Goal: Task Accomplishment & Management: Use online tool/utility

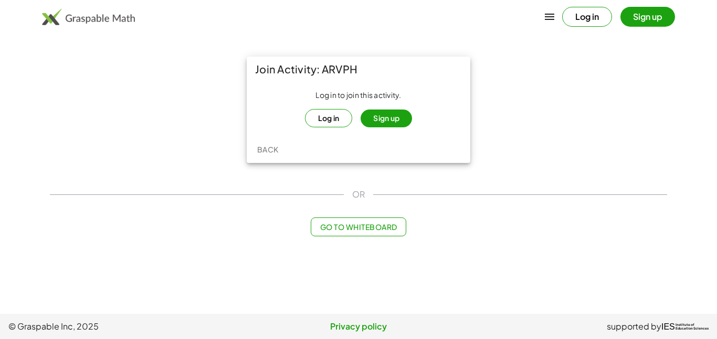
click at [385, 119] on button "Sign up" at bounding box center [385, 119] width 51 height 18
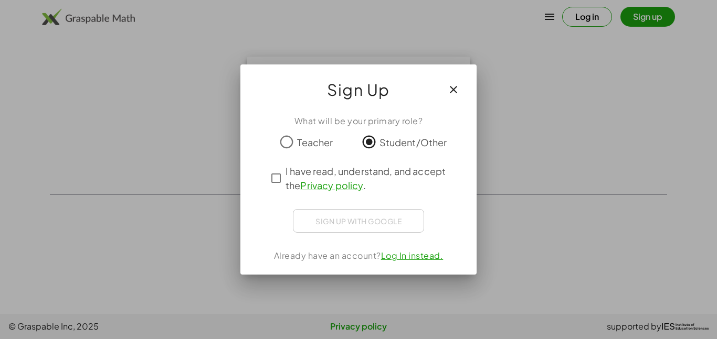
click at [335, 221] on div "Sign up with Google Sign in with Google Sign in with Google. Opens in new tab" at bounding box center [358, 221] width 131 height 24
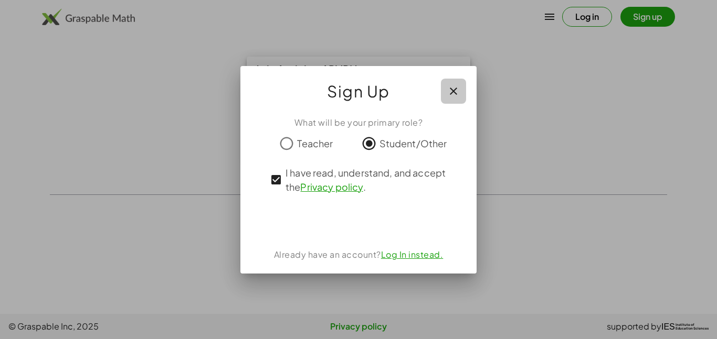
click at [454, 92] on icon "button" at bounding box center [453, 91] width 13 height 13
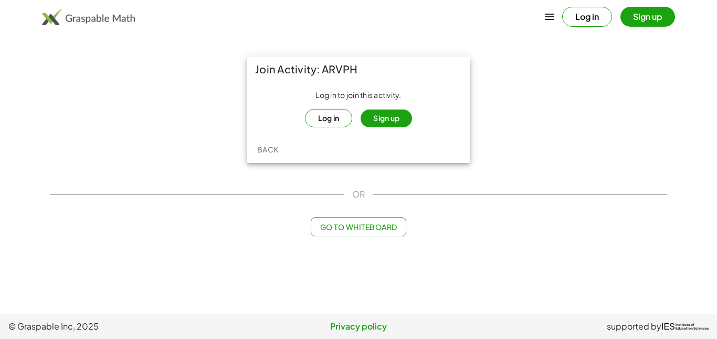
click at [388, 117] on button "Sign up" at bounding box center [385, 119] width 51 height 18
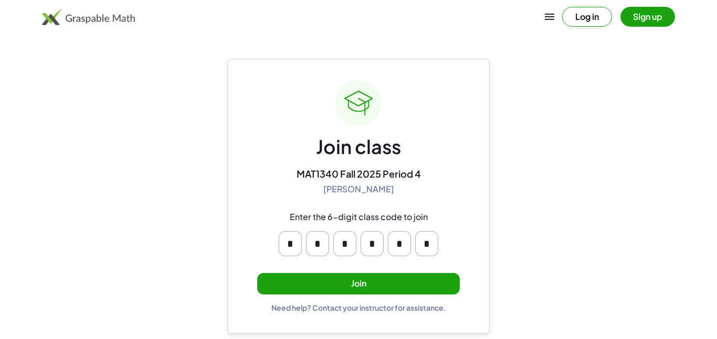
click at [369, 284] on button "Join" at bounding box center [358, 284] width 203 height 22
click at [410, 287] on button "Join" at bounding box center [358, 284] width 203 height 22
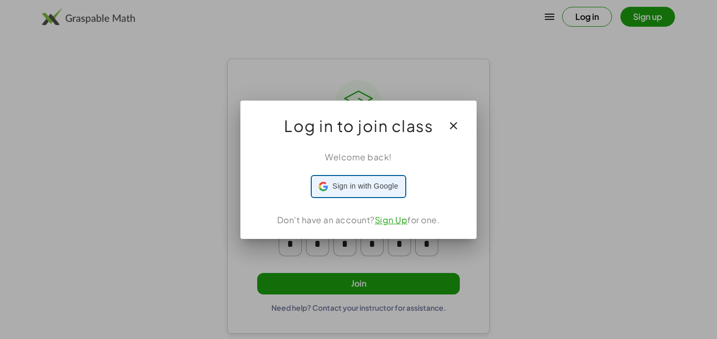
click at [347, 195] on div "Sign in with Google Sign in with Google. Opens in new tab" at bounding box center [358, 187] width 79 height 20
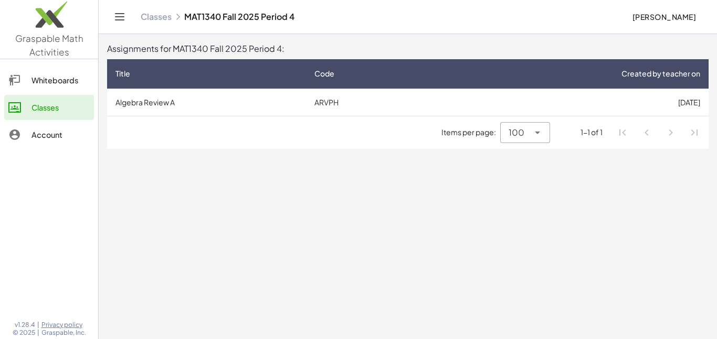
click at [51, 76] on div "Whiteboards" at bounding box center [60, 80] width 58 height 13
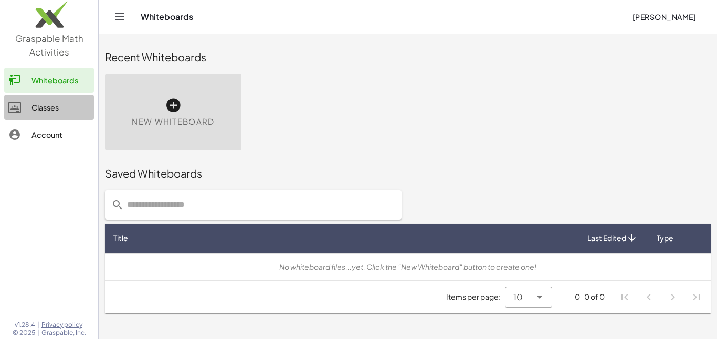
click at [47, 104] on div "Classes" at bounding box center [60, 107] width 58 height 13
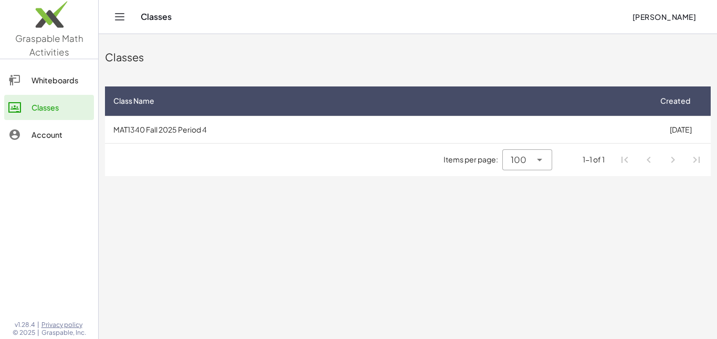
click at [45, 84] on div "Whiteboards" at bounding box center [60, 80] width 58 height 13
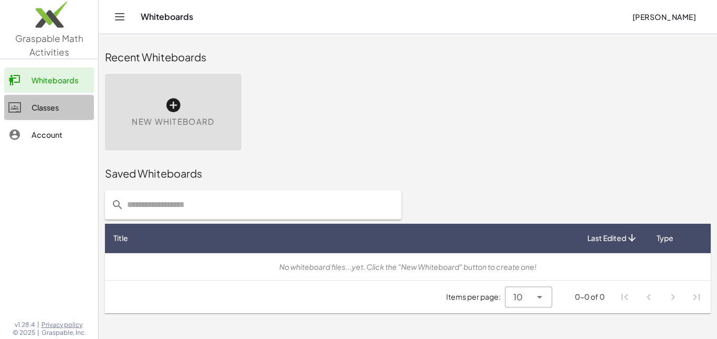
click at [54, 99] on link "Classes" at bounding box center [49, 107] width 90 height 25
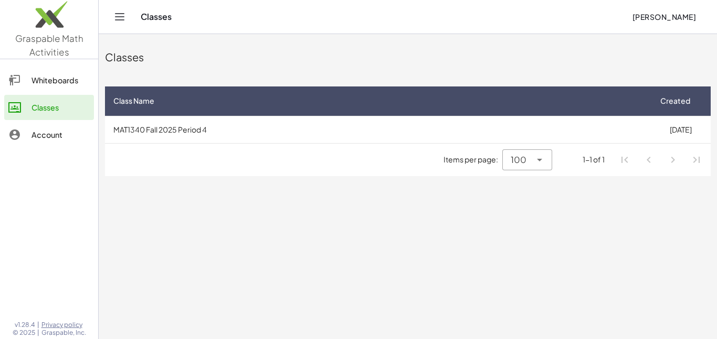
click at [209, 134] on td "MAT1340 Fall 2025 Period 4" at bounding box center [377, 129] width 545 height 27
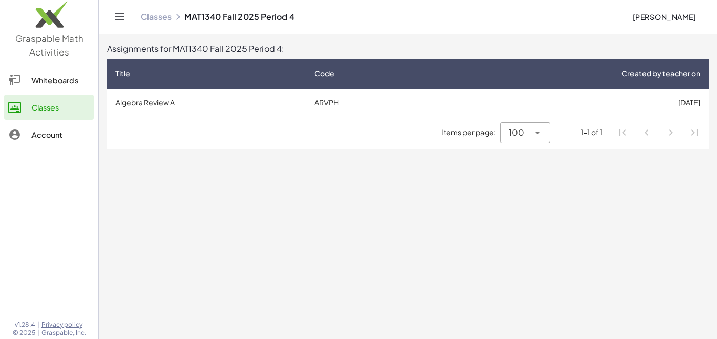
click at [262, 100] on td "Algebra Review A" at bounding box center [206, 102] width 199 height 27
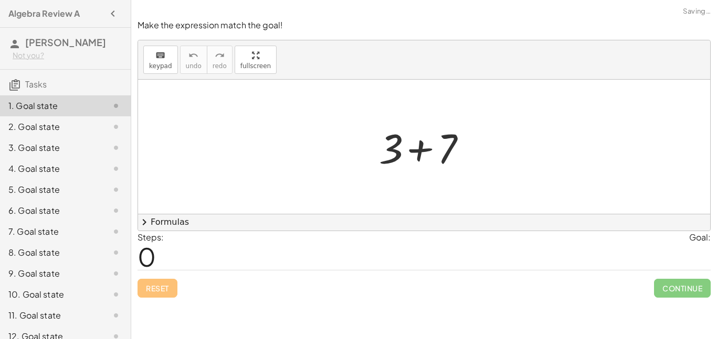
click at [388, 149] on div "+ 3 + 7" at bounding box center [423, 147] width 121 height 59
click at [326, 217] on div "keyboard keypad undo undo redo redo fullscreen + 3 + 7 × chevron_right Formulas…" at bounding box center [424, 135] width 572 height 190
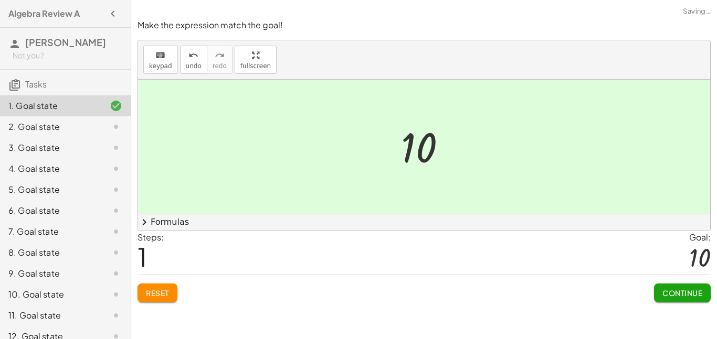
click at [420, 146] on div at bounding box center [428, 147] width 65 height 52
click at [672, 299] on button "Continue" at bounding box center [682, 293] width 57 height 19
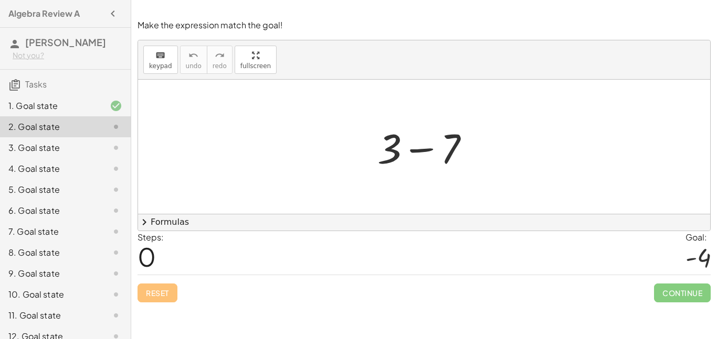
click at [424, 147] on div at bounding box center [427, 147] width 111 height 54
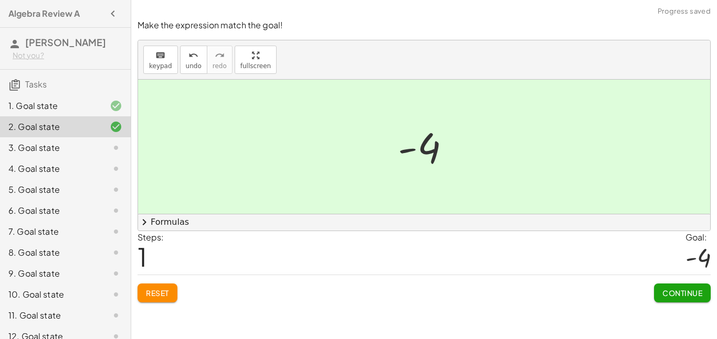
click at [691, 301] on button "Continue" at bounding box center [682, 293] width 57 height 19
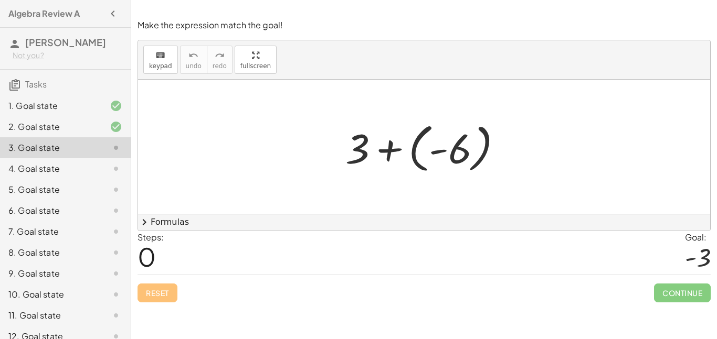
click at [420, 146] on div at bounding box center [428, 147] width 176 height 58
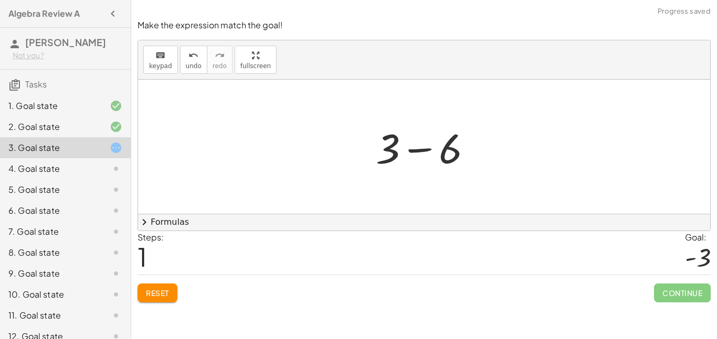
click at [416, 150] on div at bounding box center [427, 147] width 115 height 54
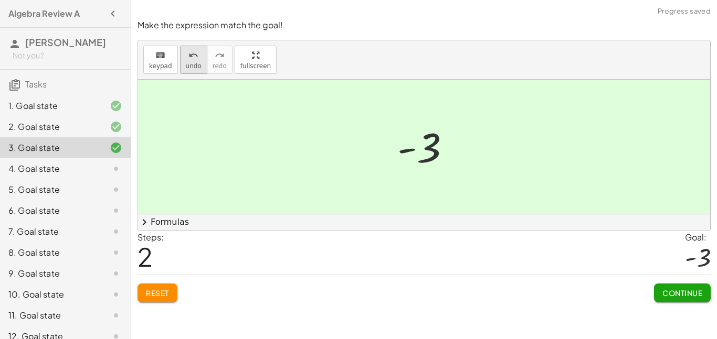
click at [197, 59] on div "undo" at bounding box center [194, 55] width 16 height 13
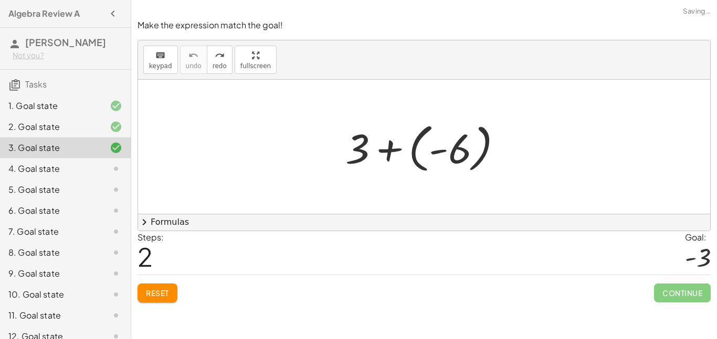
click at [380, 142] on div at bounding box center [428, 147] width 176 height 58
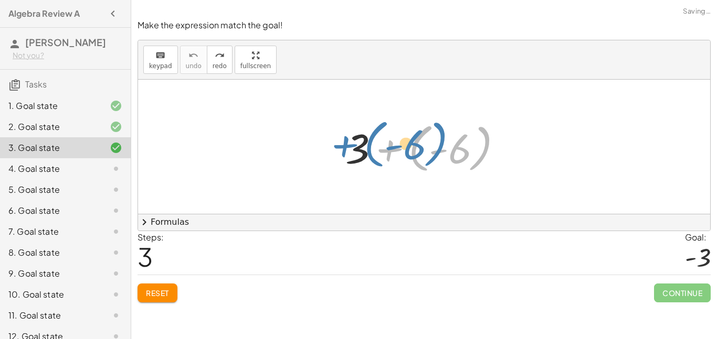
drag, startPoint x: 391, startPoint y: 153, endPoint x: 341, endPoint y: 148, distance: 50.6
click at [341, 148] on div at bounding box center [428, 147] width 176 height 58
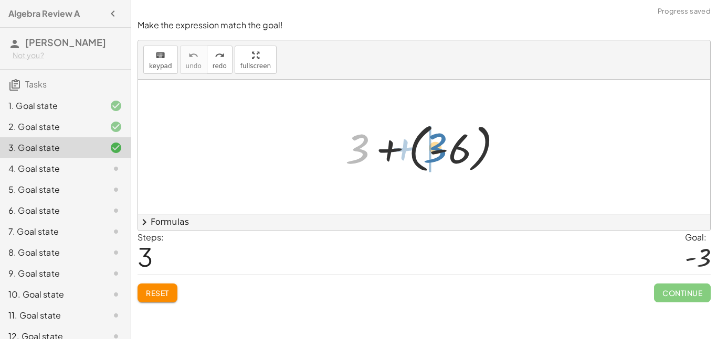
drag, startPoint x: 362, startPoint y: 155, endPoint x: 444, endPoint y: 154, distance: 81.9
click at [444, 154] on div at bounding box center [428, 147] width 176 height 58
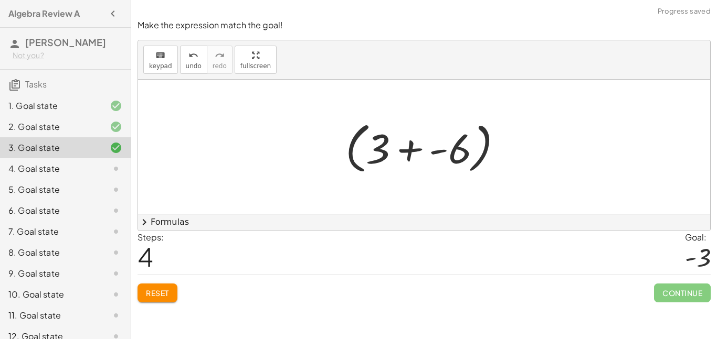
click at [422, 153] on div at bounding box center [428, 147] width 176 height 60
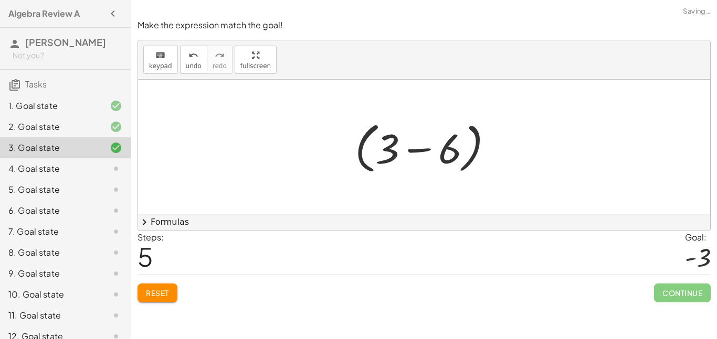
click at [420, 154] on div at bounding box center [427, 147] width 157 height 60
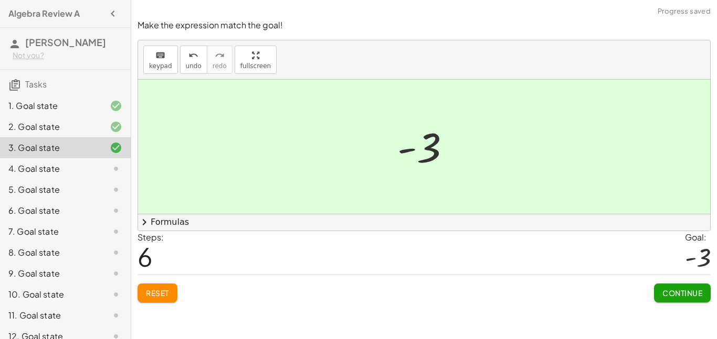
click at [687, 290] on span "Continue" at bounding box center [682, 293] width 40 height 9
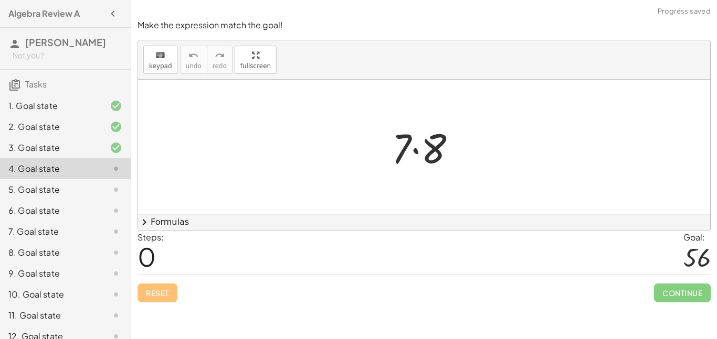
click at [417, 158] on div at bounding box center [427, 147] width 83 height 54
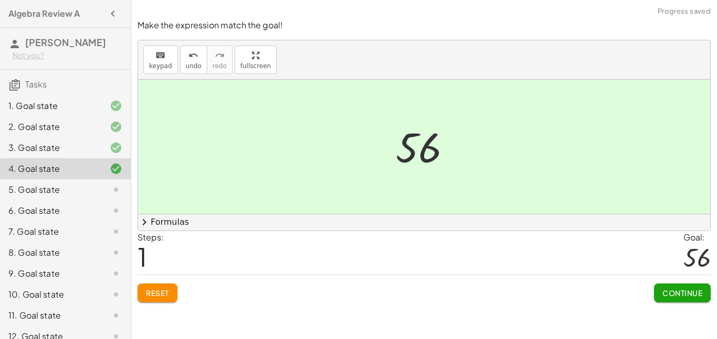
click at [667, 290] on span "Continue" at bounding box center [682, 293] width 40 height 9
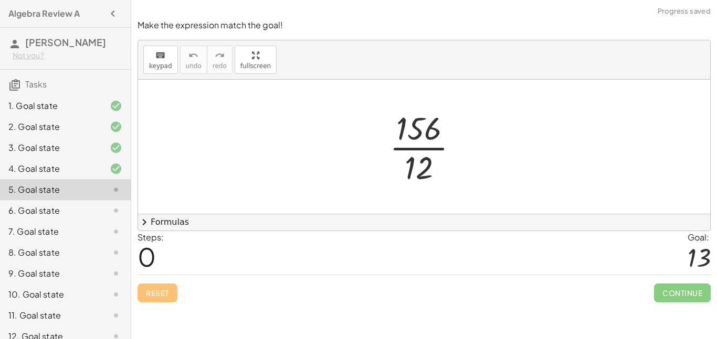
click at [418, 154] on div at bounding box center [428, 147] width 88 height 81
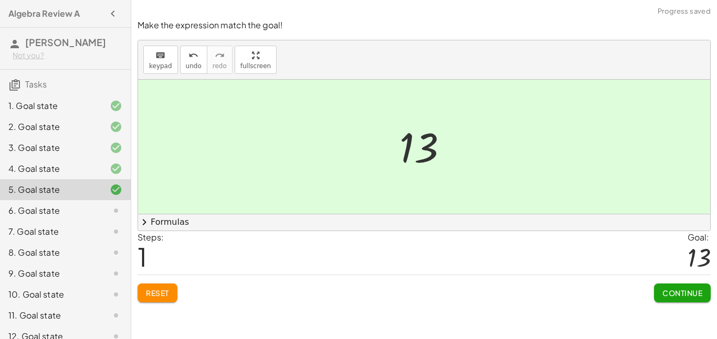
click at [667, 286] on button "Continue" at bounding box center [682, 293] width 57 height 19
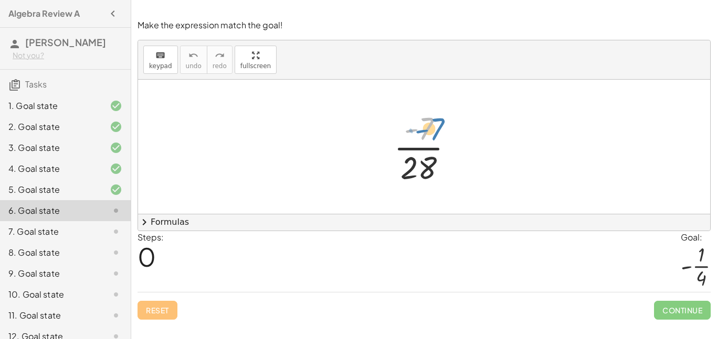
drag, startPoint x: 412, startPoint y: 129, endPoint x: 447, endPoint y: 144, distance: 37.8
click at [423, 132] on div at bounding box center [427, 147] width 79 height 81
click at [420, 148] on div at bounding box center [427, 147] width 79 height 81
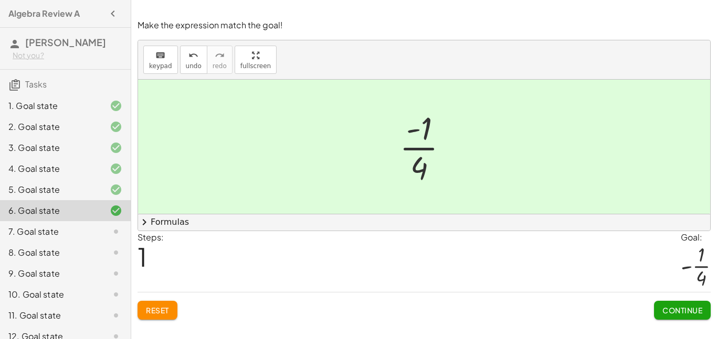
click at [676, 314] on span "Continue" at bounding box center [682, 310] width 40 height 9
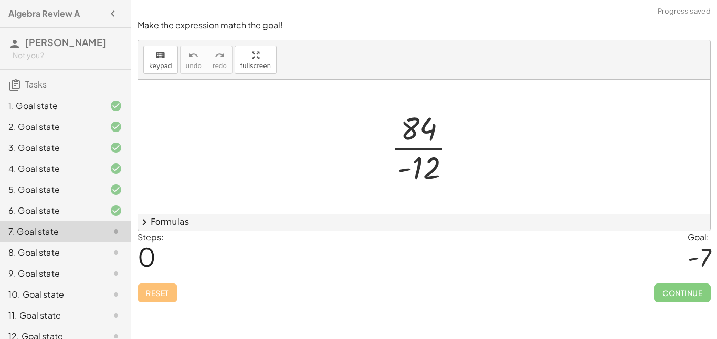
click at [421, 147] on div at bounding box center [427, 147] width 85 height 81
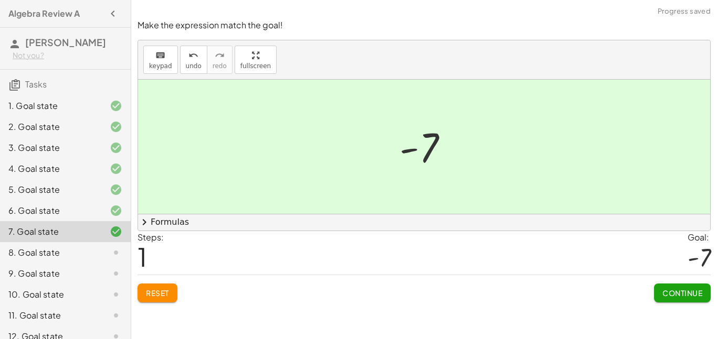
click at [676, 290] on span "Continue" at bounding box center [682, 293] width 40 height 9
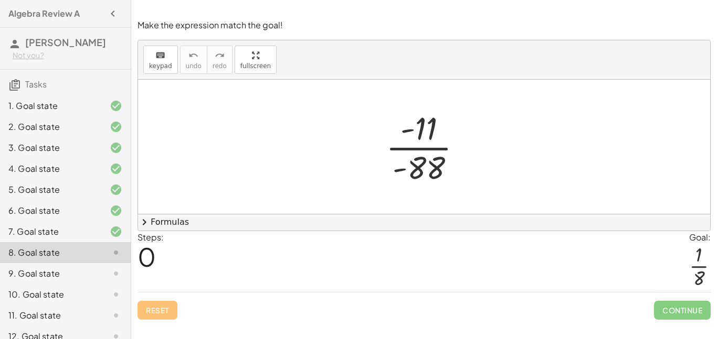
click at [418, 145] on div at bounding box center [427, 147] width 95 height 81
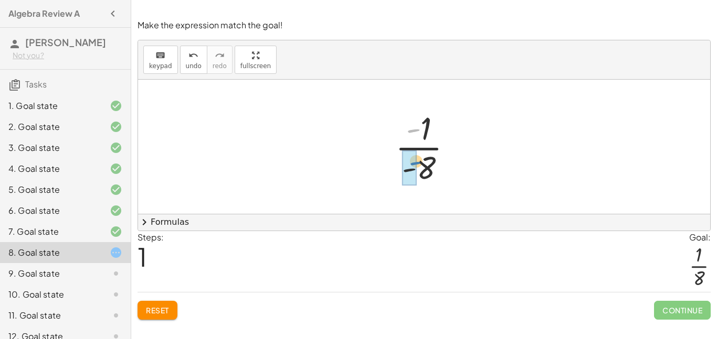
drag, startPoint x: 412, startPoint y: 129, endPoint x: 415, endPoint y: 164, distance: 35.3
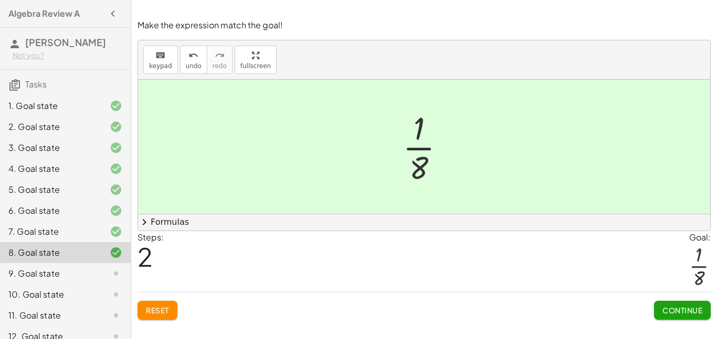
click at [674, 304] on button "Continue" at bounding box center [682, 310] width 57 height 19
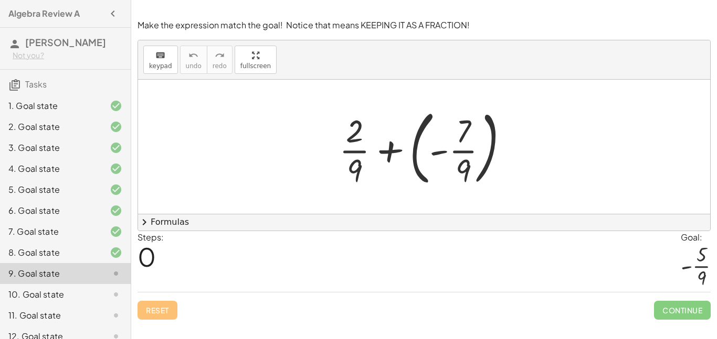
click at [388, 158] on div at bounding box center [428, 146] width 189 height 87
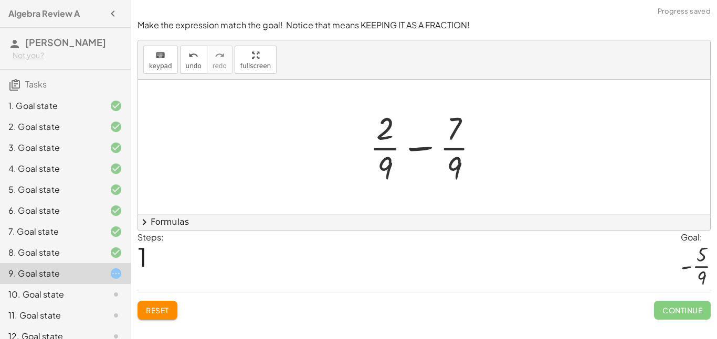
click at [412, 150] on div at bounding box center [428, 147] width 128 height 81
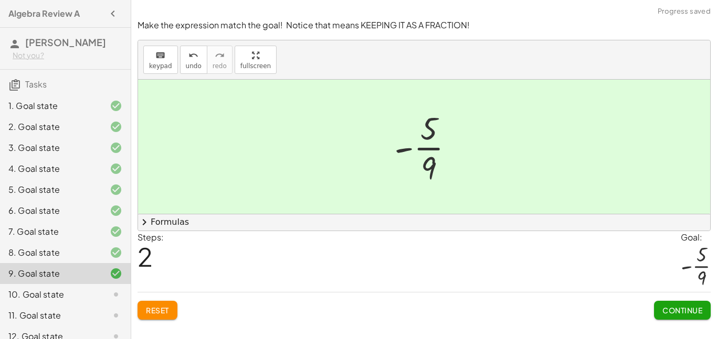
click at [672, 310] on span "Continue" at bounding box center [682, 310] width 40 height 9
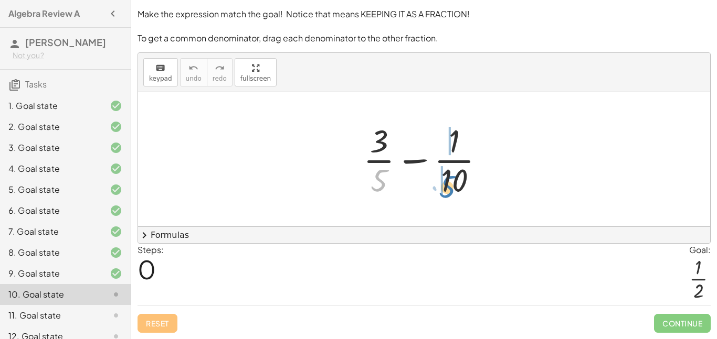
drag, startPoint x: 383, startPoint y: 178, endPoint x: 448, endPoint y: 185, distance: 65.4
click at [448, 185] on div at bounding box center [428, 159] width 140 height 81
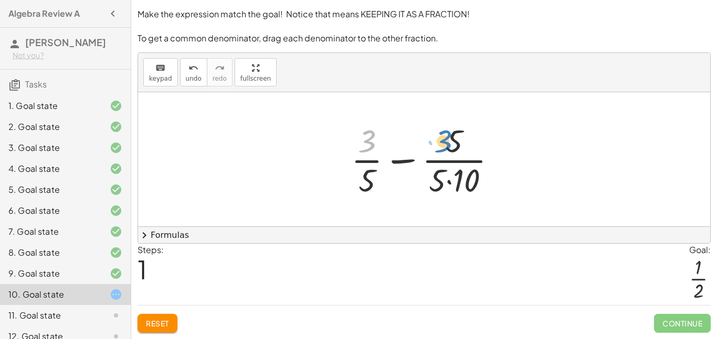
drag, startPoint x: 372, startPoint y: 148, endPoint x: 450, endPoint y: 147, distance: 77.7
click at [450, 147] on div at bounding box center [428, 159] width 164 height 81
drag, startPoint x: 370, startPoint y: 151, endPoint x: 469, endPoint y: 156, distance: 98.8
click at [469, 156] on div at bounding box center [428, 159] width 164 height 81
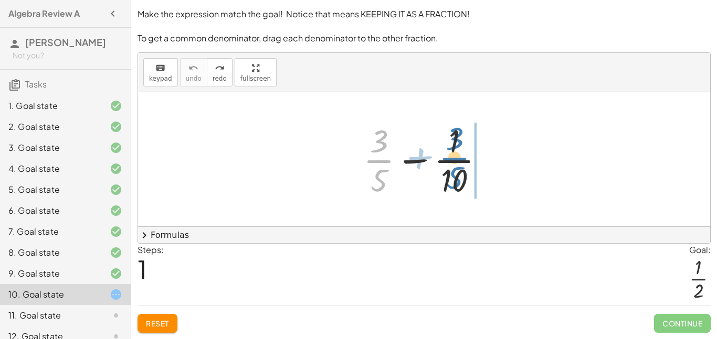
drag, startPoint x: 380, startPoint y: 162, endPoint x: 455, endPoint y: 161, distance: 75.0
click at [455, 161] on div at bounding box center [428, 159] width 140 height 81
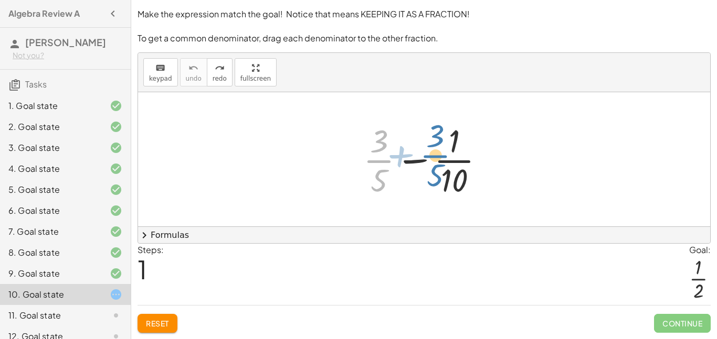
drag, startPoint x: 379, startPoint y: 160, endPoint x: 388, endPoint y: 156, distance: 9.5
click at [388, 156] on div at bounding box center [428, 159] width 140 height 81
click at [407, 164] on div at bounding box center [428, 159] width 140 height 81
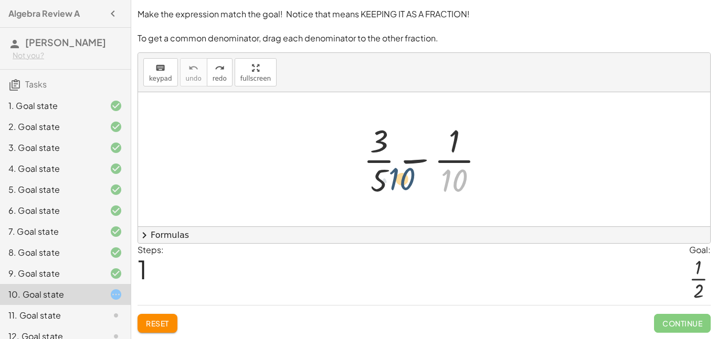
drag, startPoint x: 450, startPoint y: 182, endPoint x: 396, endPoint y: 180, distance: 54.1
click at [396, 180] on div at bounding box center [428, 159] width 140 height 81
drag, startPoint x: 449, startPoint y: 177, endPoint x: 374, endPoint y: 174, distance: 75.1
click at [374, 174] on div at bounding box center [428, 159] width 140 height 81
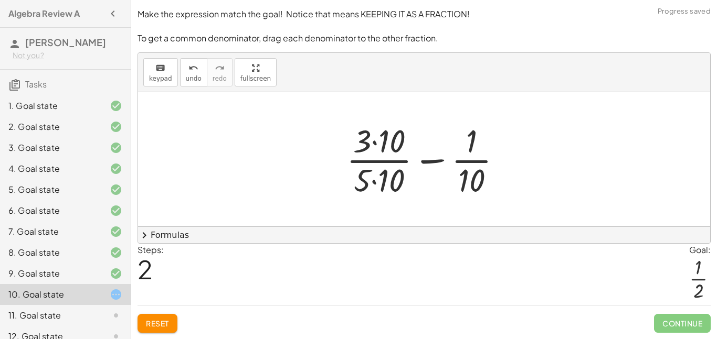
click at [396, 156] on div at bounding box center [428, 159] width 174 height 81
click at [377, 177] on div at bounding box center [428, 159] width 173 height 81
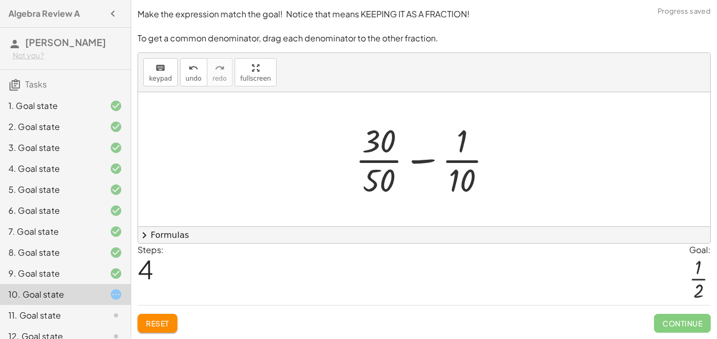
click at [421, 161] on div at bounding box center [428, 159] width 156 height 81
click at [385, 162] on div at bounding box center [428, 159] width 156 height 81
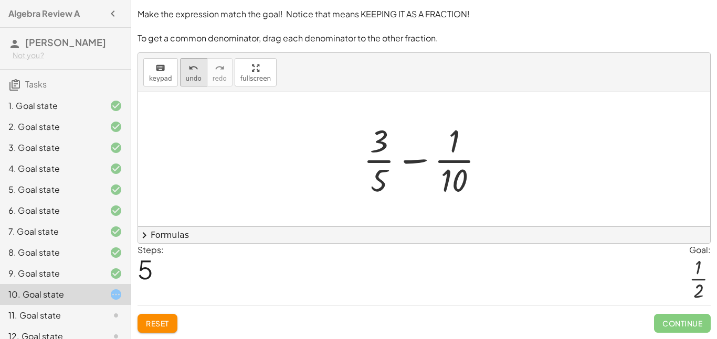
click at [192, 72] on icon "undo" at bounding box center [193, 68] width 10 height 13
drag, startPoint x: 372, startPoint y: 163, endPoint x: 422, endPoint y: 156, distance: 50.3
click at [422, 156] on div at bounding box center [428, 159] width 140 height 81
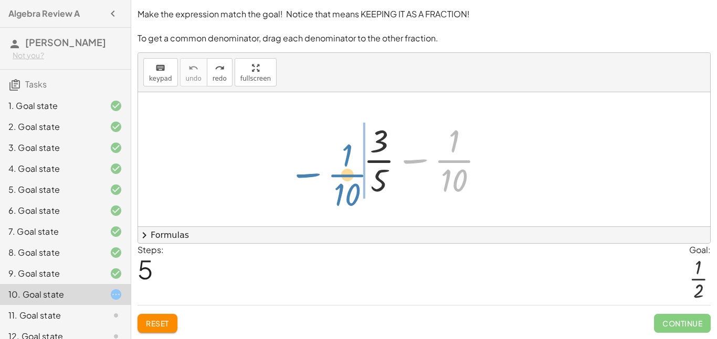
drag, startPoint x: 409, startPoint y: 162, endPoint x: 309, endPoint y: 171, distance: 100.6
click at [309, 171] on div "− · 1 · 10 + · 3 · 5 − · 1 · 10" at bounding box center [424, 159] width 572 height 134
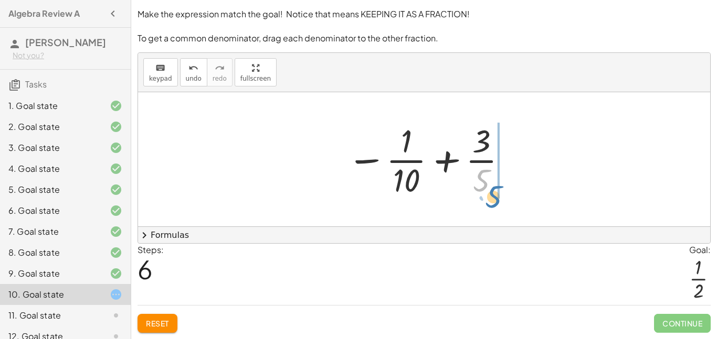
drag, startPoint x: 490, startPoint y: 179, endPoint x: 500, endPoint y: 193, distance: 17.2
click at [500, 193] on div at bounding box center [428, 159] width 172 height 81
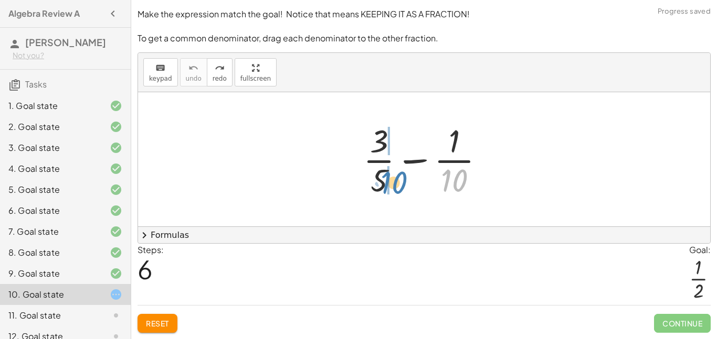
drag, startPoint x: 451, startPoint y: 182, endPoint x: 389, endPoint y: 184, distance: 62.0
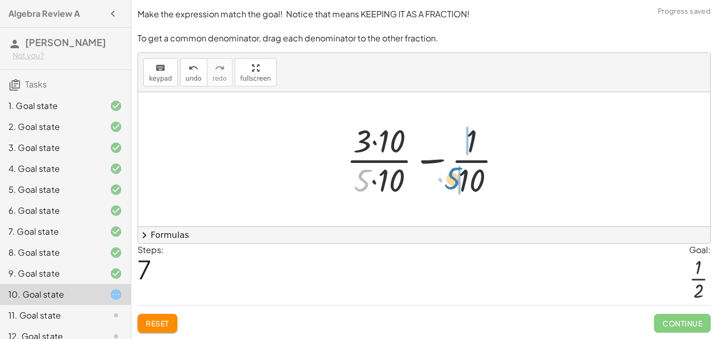
drag, startPoint x: 367, startPoint y: 181, endPoint x: 458, endPoint y: 179, distance: 91.3
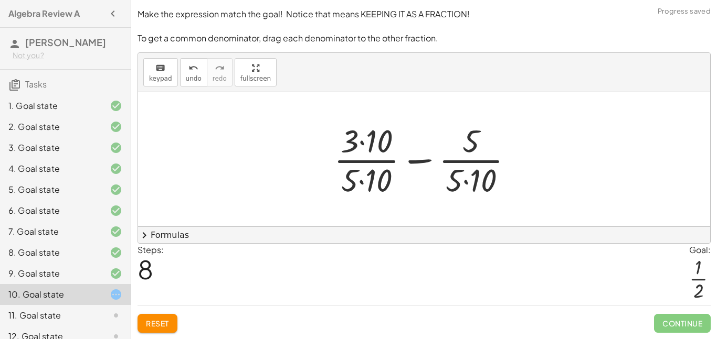
click at [476, 156] on div at bounding box center [427, 159] width 198 height 81
click at [469, 164] on div at bounding box center [427, 159] width 198 height 81
click at [465, 161] on div at bounding box center [427, 159] width 198 height 81
click at [372, 163] on div at bounding box center [427, 159] width 198 height 81
click at [356, 143] on div at bounding box center [427, 159] width 198 height 81
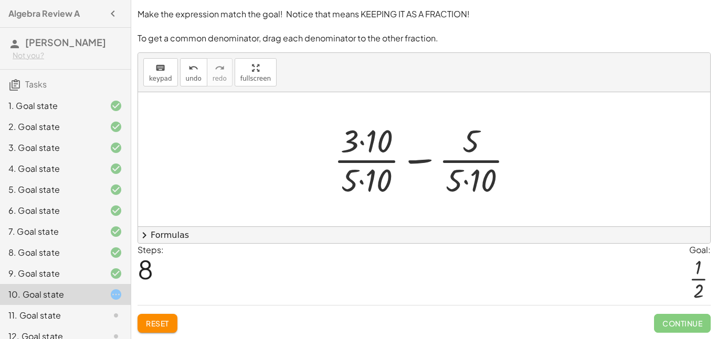
click at [377, 140] on div at bounding box center [427, 159] width 198 height 81
click at [365, 185] on div at bounding box center [427, 159] width 197 height 81
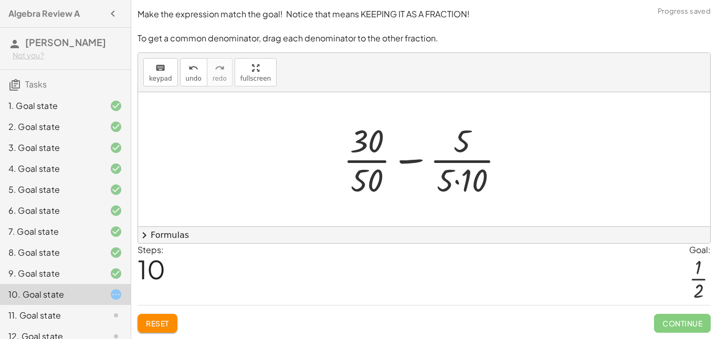
click at [468, 180] on div at bounding box center [428, 159] width 180 height 81
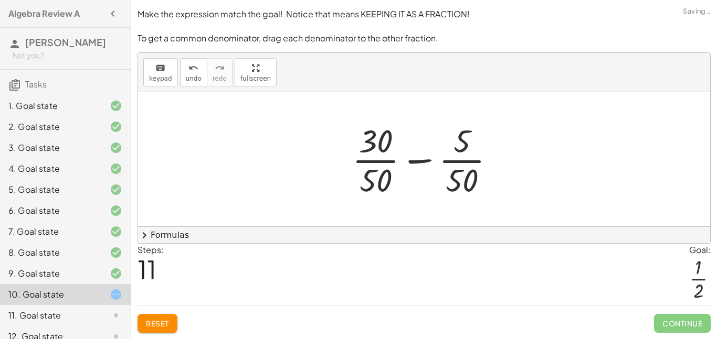
click at [422, 162] on div at bounding box center [428, 159] width 162 height 81
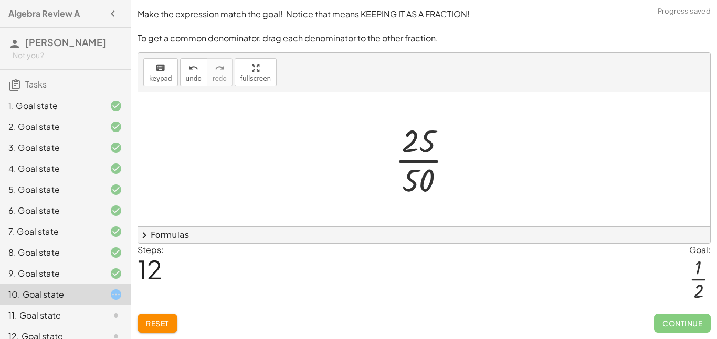
click at [418, 156] on div at bounding box center [427, 159] width 77 height 81
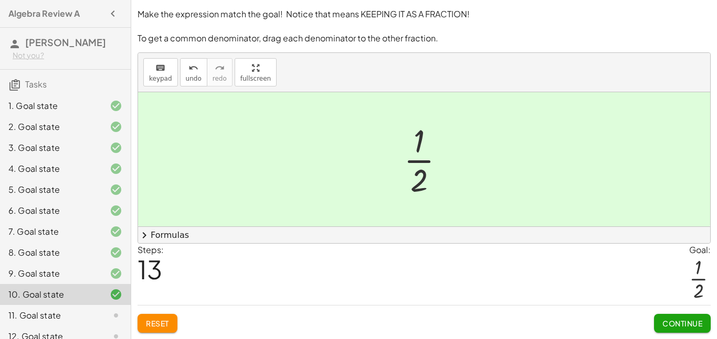
click at [691, 327] on span "Continue" at bounding box center [682, 323] width 40 height 9
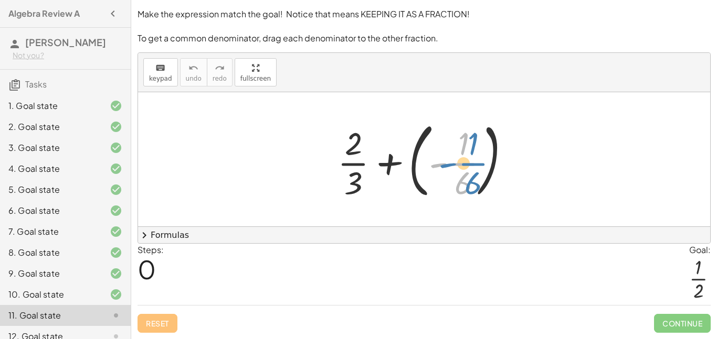
drag, startPoint x: 454, startPoint y: 165, endPoint x: 479, endPoint y: 164, distance: 25.2
click at [479, 164] on div at bounding box center [428, 159] width 192 height 87
drag, startPoint x: 462, startPoint y: 185, endPoint x: 359, endPoint y: 183, distance: 102.9
click at [359, 183] on div at bounding box center [428, 159] width 192 height 87
click at [439, 168] on div at bounding box center [428, 159] width 192 height 87
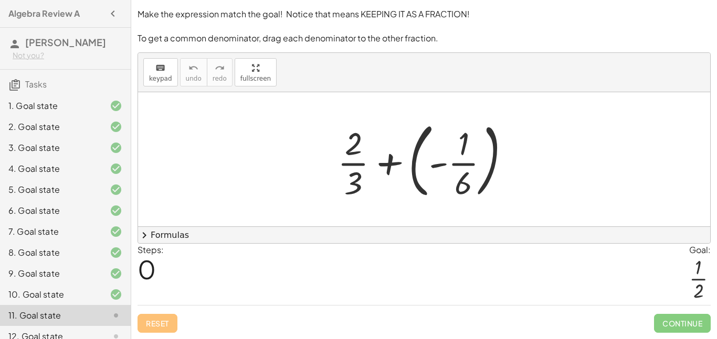
click at [452, 166] on div at bounding box center [428, 159] width 192 height 87
click at [461, 161] on div at bounding box center [428, 159] width 192 height 87
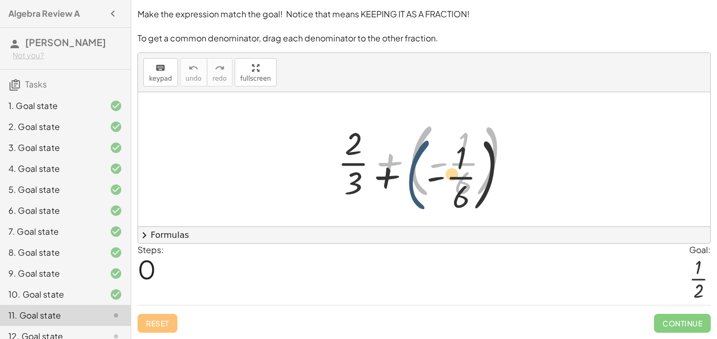
drag, startPoint x: 417, startPoint y: 152, endPoint x: 420, endPoint y: 188, distance: 35.8
click at [420, 188] on div at bounding box center [428, 159] width 192 height 87
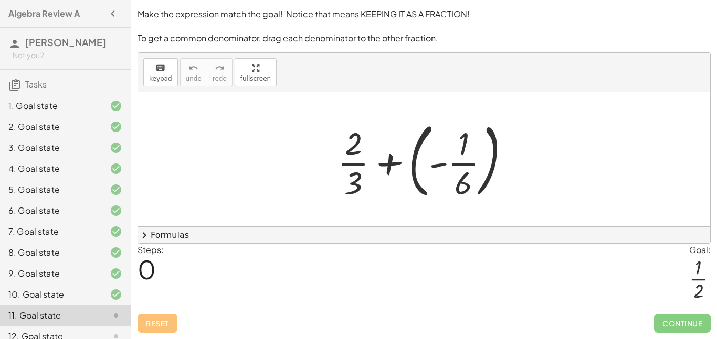
click at [390, 163] on div at bounding box center [428, 159] width 192 height 87
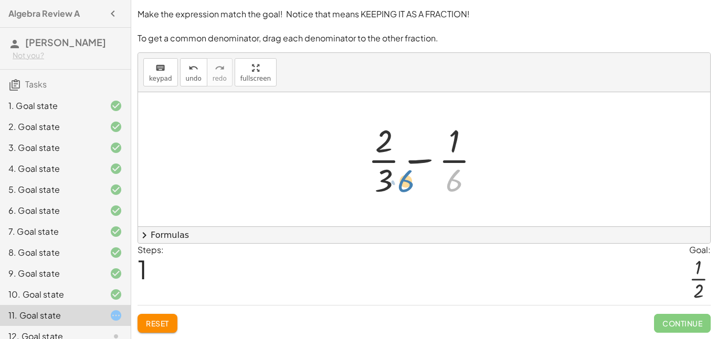
drag, startPoint x: 453, startPoint y: 176, endPoint x: 396, endPoint y: 175, distance: 57.2
click at [397, 175] on div at bounding box center [428, 159] width 131 height 81
click at [394, 175] on div at bounding box center [428, 159] width 156 height 81
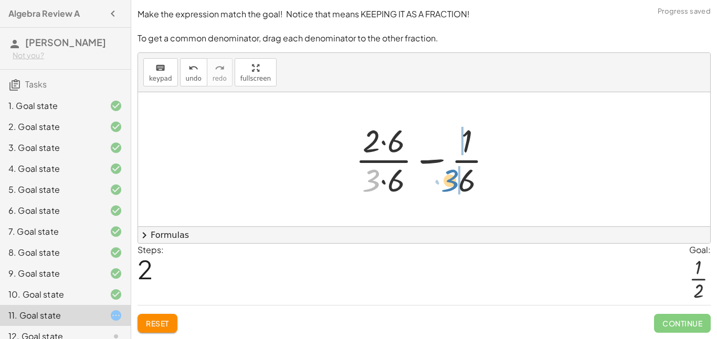
drag, startPoint x: 375, startPoint y: 174, endPoint x: 460, endPoint y: 174, distance: 84.5
click at [460, 174] on div at bounding box center [428, 159] width 156 height 81
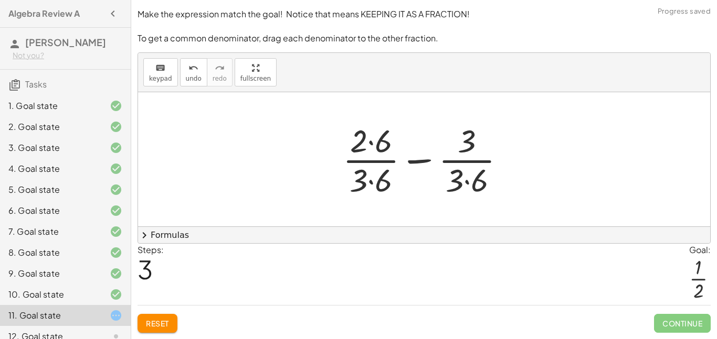
click at [466, 184] on div at bounding box center [427, 159] width 181 height 81
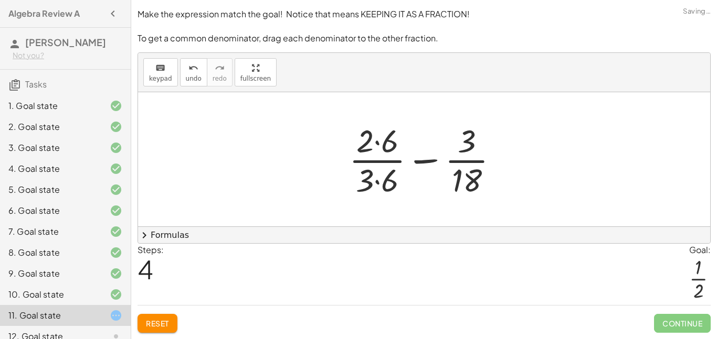
click at [378, 145] on div at bounding box center [428, 159] width 168 height 81
click at [378, 181] on div at bounding box center [428, 159] width 168 height 81
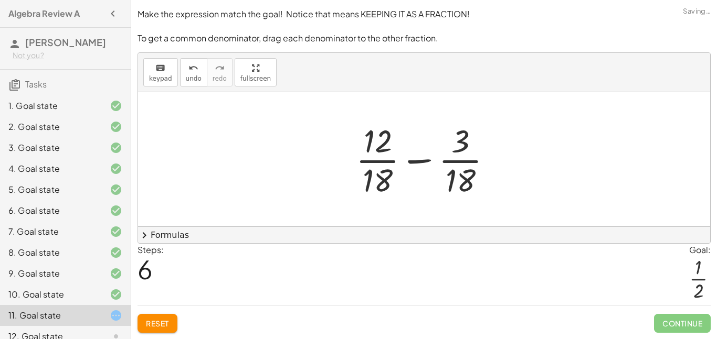
click at [415, 159] on div at bounding box center [428, 159] width 155 height 81
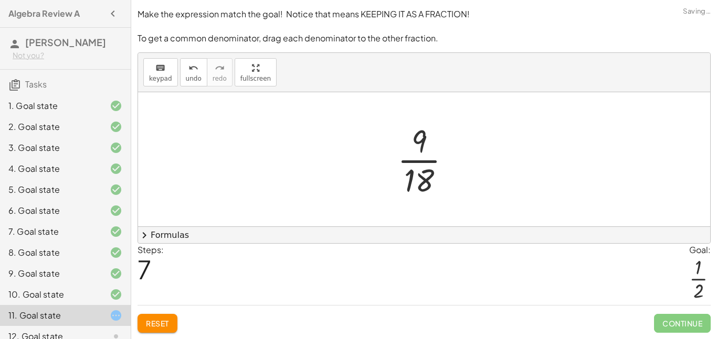
click at [415, 159] on div at bounding box center [428, 159] width 72 height 81
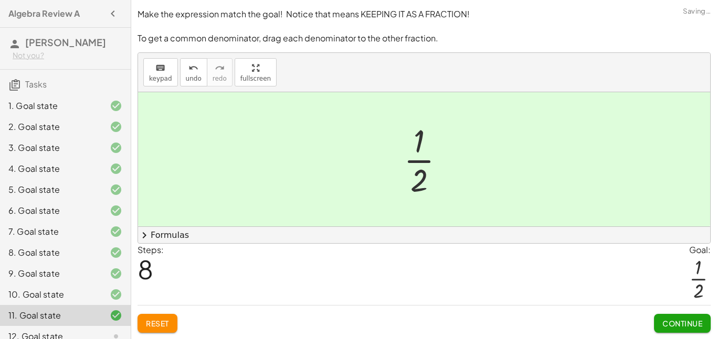
click at [673, 323] on span "Continue" at bounding box center [682, 323] width 40 height 9
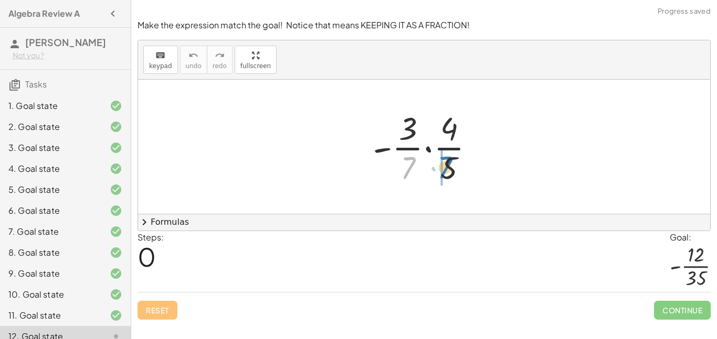
drag, startPoint x: 406, startPoint y: 173, endPoint x: 523, endPoint y: 11, distance: 199.5
click at [445, 172] on div at bounding box center [427, 147] width 121 height 81
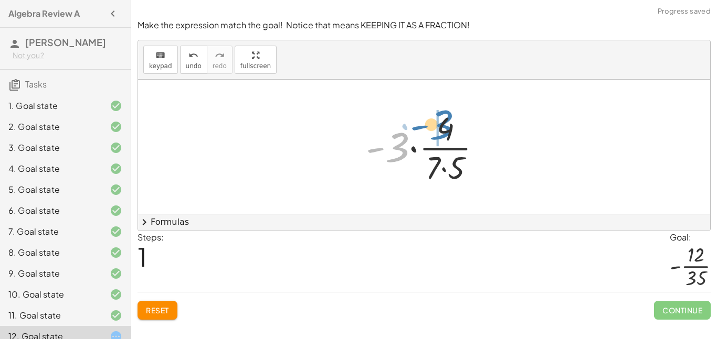
drag, startPoint x: 402, startPoint y: 145, endPoint x: 448, endPoint y: 122, distance: 51.4
click at [448, 122] on div at bounding box center [427, 147] width 134 height 81
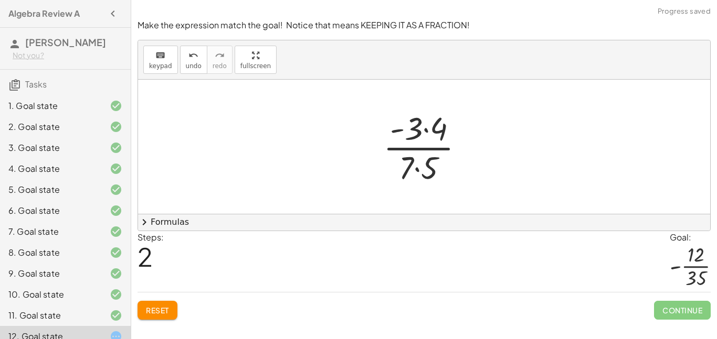
click at [426, 129] on div at bounding box center [428, 147] width 100 height 81
click at [419, 167] on div at bounding box center [427, 147] width 85 height 81
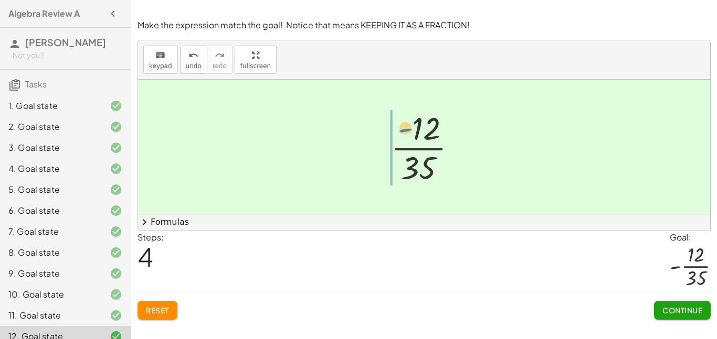
click at [407, 132] on div at bounding box center [427, 147] width 85 height 81
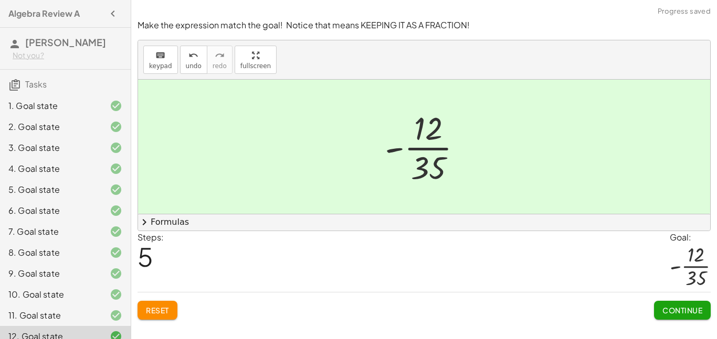
click at [683, 310] on span "Continue" at bounding box center [682, 310] width 40 height 9
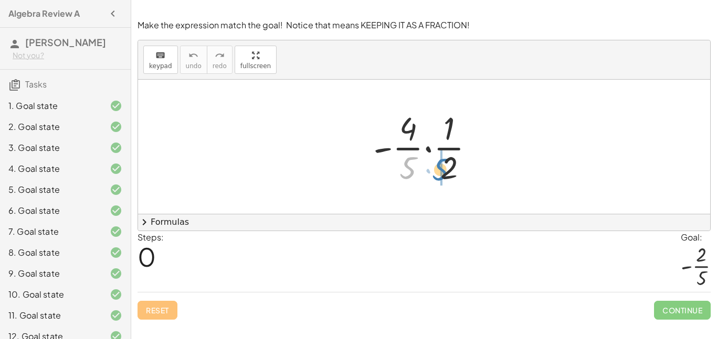
drag, startPoint x: 406, startPoint y: 165, endPoint x: 438, endPoint y: 167, distance: 32.6
click at [438, 167] on div at bounding box center [428, 147] width 120 height 81
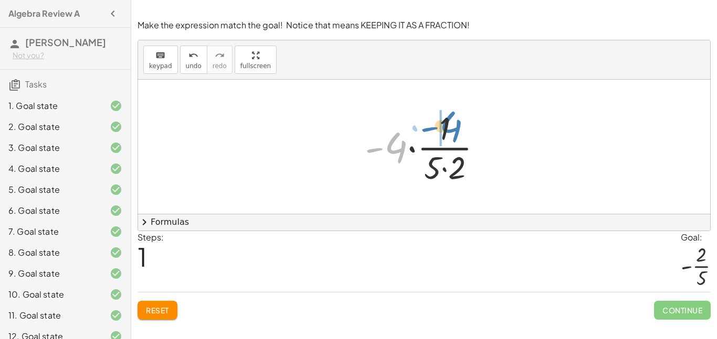
drag, startPoint x: 399, startPoint y: 150, endPoint x: 454, endPoint y: 129, distance: 59.0
click at [454, 129] on div at bounding box center [427, 147] width 136 height 81
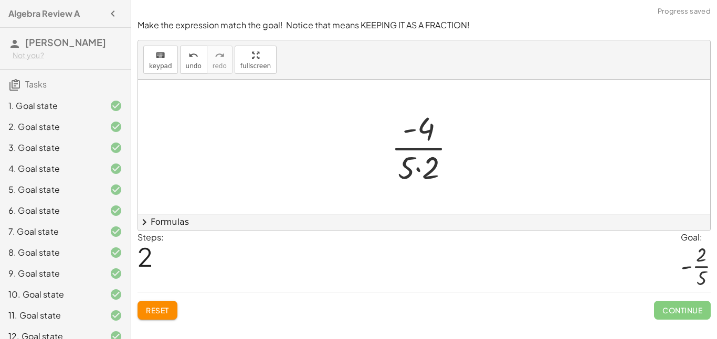
click at [418, 162] on div at bounding box center [428, 147] width 84 height 81
click at [420, 142] on div at bounding box center [428, 147] width 75 height 81
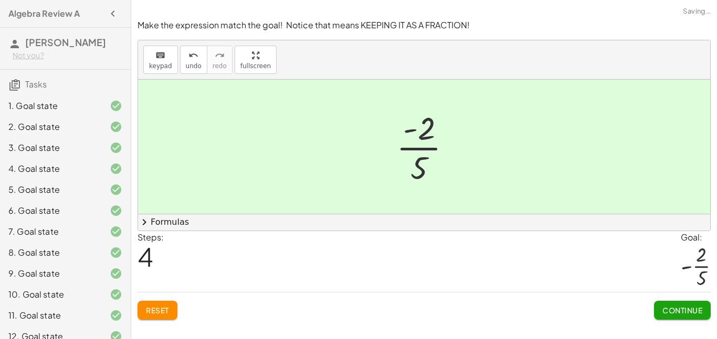
click at [662, 310] on span "Continue" at bounding box center [682, 310] width 40 height 9
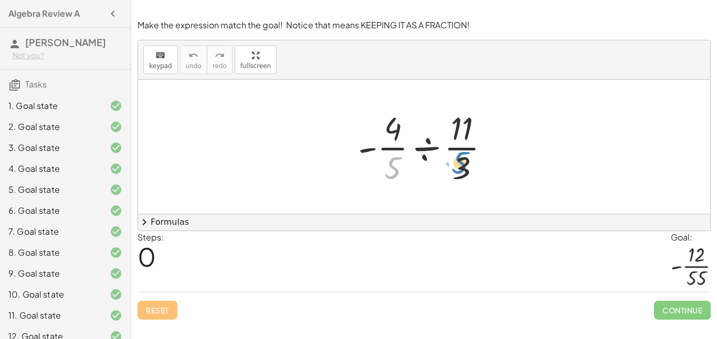
drag, startPoint x: 387, startPoint y: 173, endPoint x: 455, endPoint y: 168, distance: 67.9
click at [455, 168] on div at bounding box center [428, 147] width 150 height 81
drag, startPoint x: 395, startPoint y: 166, endPoint x: 482, endPoint y: 165, distance: 87.6
click at [482, 165] on div at bounding box center [428, 147] width 150 height 81
drag, startPoint x: 373, startPoint y: 149, endPoint x: 383, endPoint y: 130, distance: 21.8
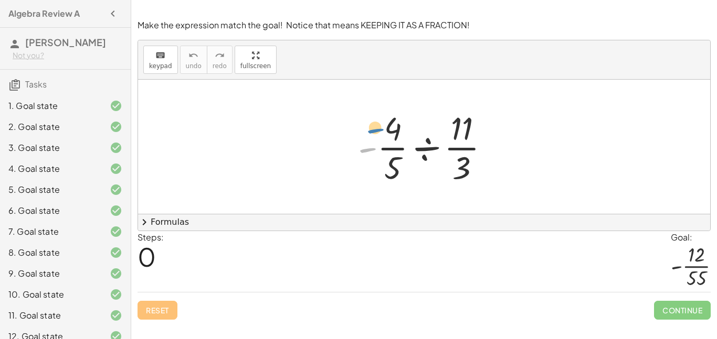
click at [383, 130] on div at bounding box center [428, 147] width 150 height 81
drag, startPoint x: 367, startPoint y: 151, endPoint x: 389, endPoint y: 177, distance: 34.3
click at [389, 177] on div at bounding box center [428, 147] width 150 height 81
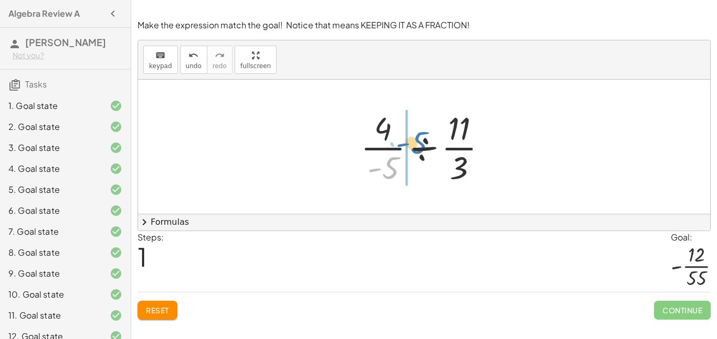
drag, startPoint x: 389, startPoint y: 171, endPoint x: 416, endPoint y: 143, distance: 38.2
click at [416, 143] on div at bounding box center [427, 147] width 145 height 81
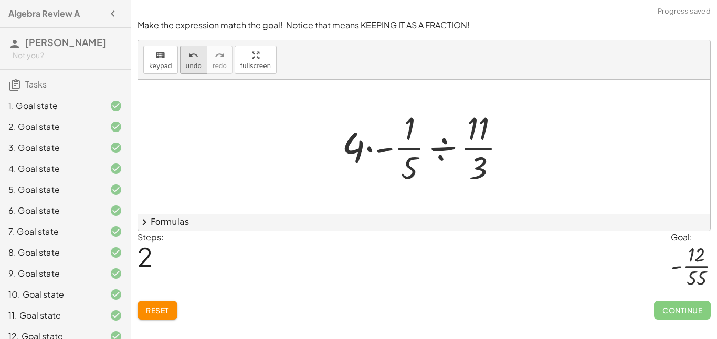
click at [186, 63] on span "undo" at bounding box center [194, 65] width 16 height 7
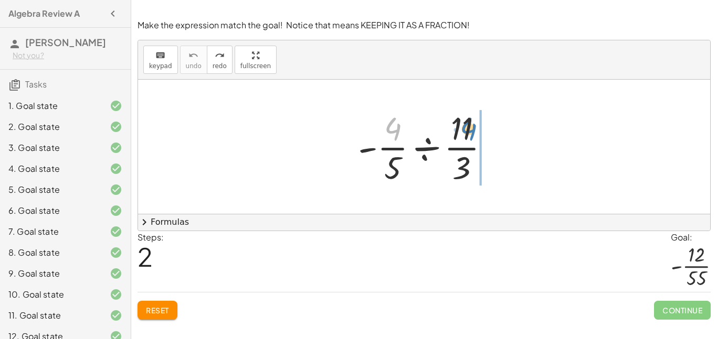
drag, startPoint x: 393, startPoint y: 136, endPoint x: 475, endPoint y: 136, distance: 82.4
click at [475, 136] on div at bounding box center [428, 147] width 150 height 81
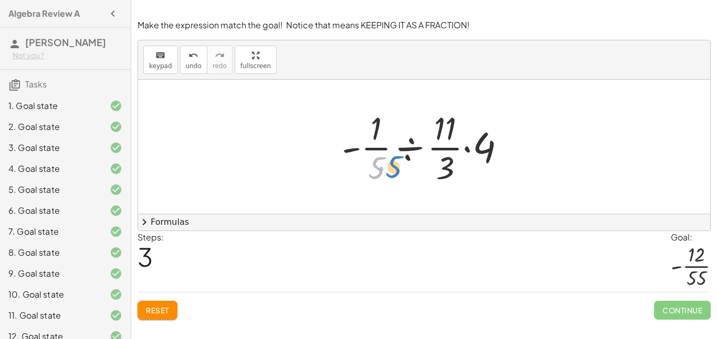
drag, startPoint x: 383, startPoint y: 162, endPoint x: 398, endPoint y: 161, distance: 15.3
click at [398, 161] on div at bounding box center [427, 147] width 183 height 81
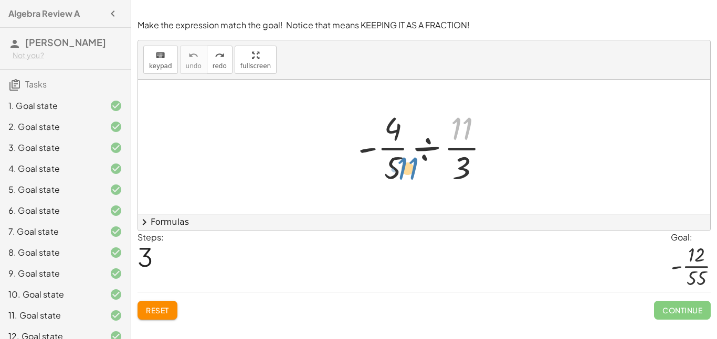
drag, startPoint x: 465, startPoint y: 167, endPoint x: 401, endPoint y: 164, distance: 64.1
click at [401, 164] on div at bounding box center [428, 147] width 150 height 81
drag, startPoint x: 461, startPoint y: 167, endPoint x: 464, endPoint y: 182, distance: 15.5
click at [464, 182] on div at bounding box center [428, 147] width 150 height 81
click at [429, 152] on div at bounding box center [428, 147] width 150 height 81
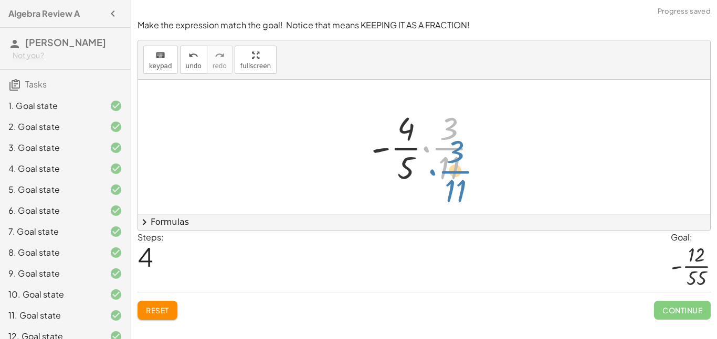
drag, startPoint x: 423, startPoint y: 147, endPoint x: 430, endPoint y: 156, distance: 10.9
click at [430, 156] on div at bounding box center [428, 147] width 124 height 81
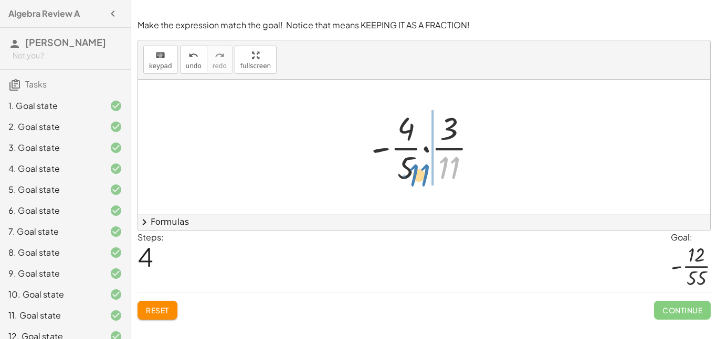
drag, startPoint x: 451, startPoint y: 165, endPoint x: 421, endPoint y: 172, distance: 30.8
click at [421, 172] on div at bounding box center [428, 147] width 124 height 81
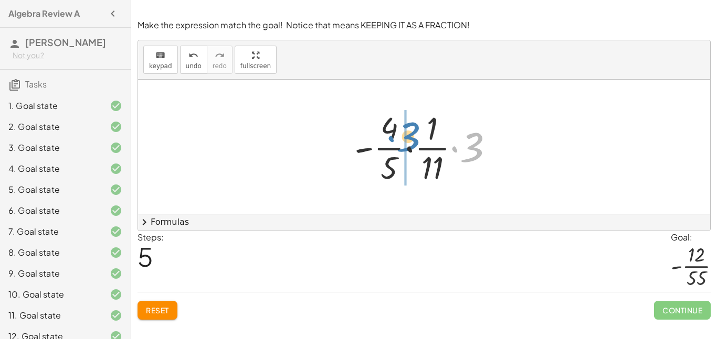
drag, startPoint x: 471, startPoint y: 146, endPoint x: 408, endPoint y: 135, distance: 64.4
click at [408, 135] on div at bounding box center [428, 147] width 158 height 81
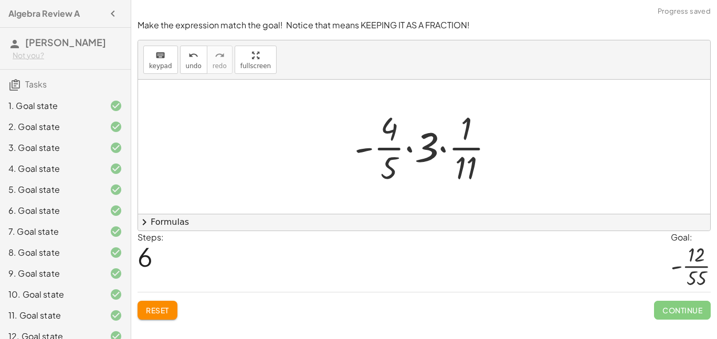
click at [409, 150] on div at bounding box center [428, 147] width 158 height 81
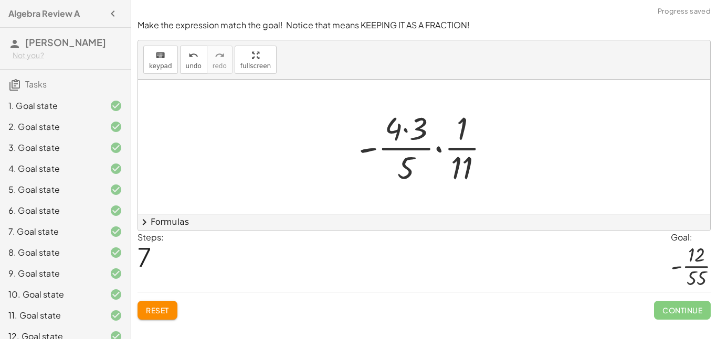
click at [409, 147] on div at bounding box center [428, 147] width 150 height 81
click at [407, 132] on div at bounding box center [428, 147] width 150 height 81
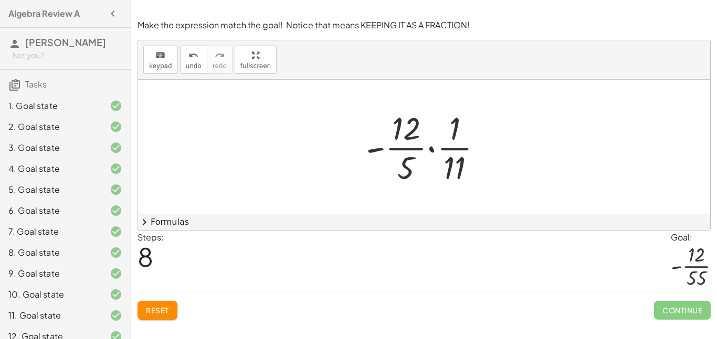
click at [428, 147] on div at bounding box center [427, 147] width 135 height 81
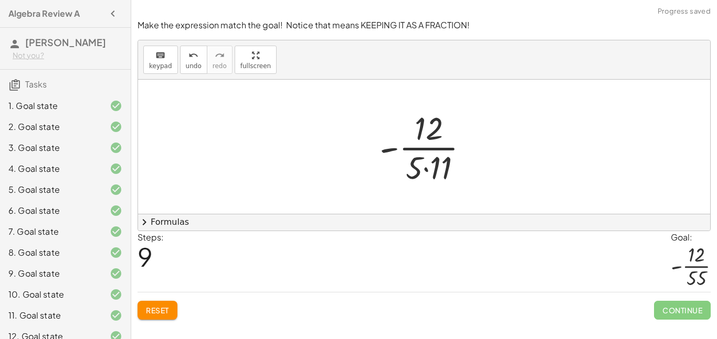
click at [425, 166] on div at bounding box center [428, 147] width 108 height 81
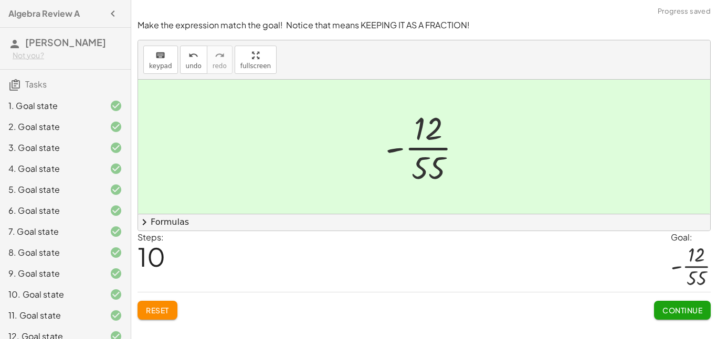
click at [665, 313] on span "Continue" at bounding box center [682, 310] width 40 height 9
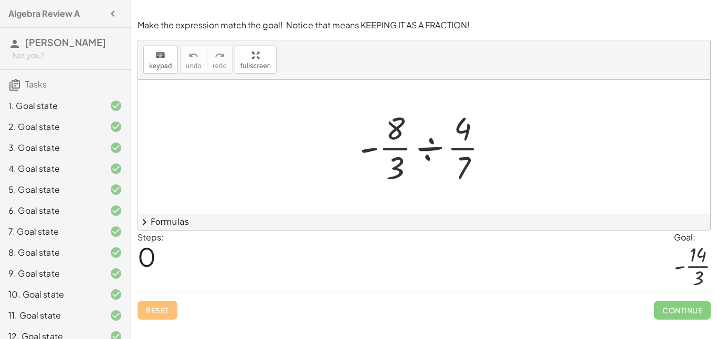
click at [427, 150] on div at bounding box center [427, 147] width 147 height 81
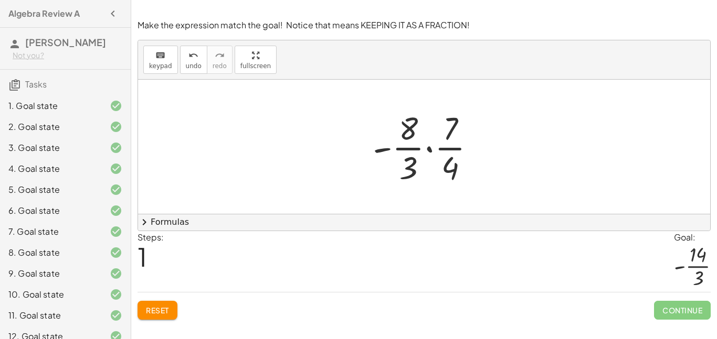
scroll to position [180, 0]
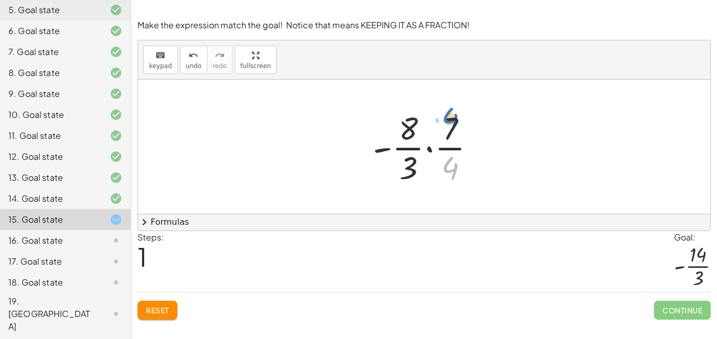
drag, startPoint x: 448, startPoint y: 163, endPoint x: 448, endPoint y: 112, distance: 50.9
click at [448, 112] on div at bounding box center [428, 147] width 122 height 81
click at [446, 151] on div at bounding box center [428, 147] width 122 height 81
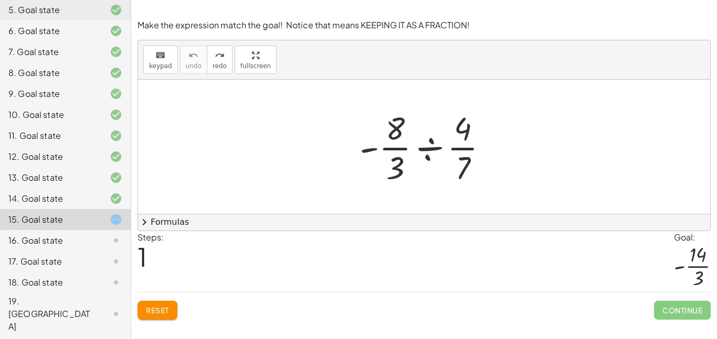
click at [433, 148] on div at bounding box center [427, 147] width 147 height 81
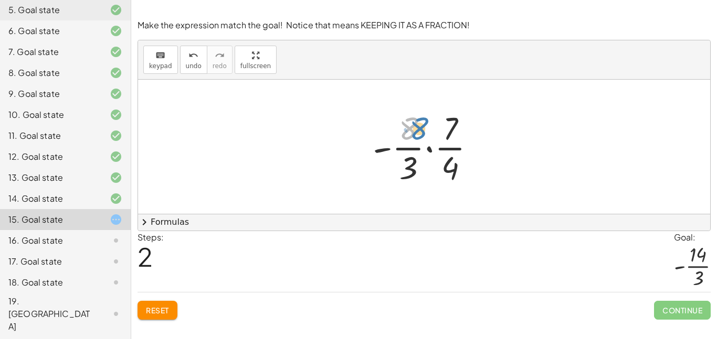
drag, startPoint x: 413, startPoint y: 136, endPoint x: 422, endPoint y: 136, distance: 8.9
click at [422, 136] on div at bounding box center [428, 147] width 122 height 81
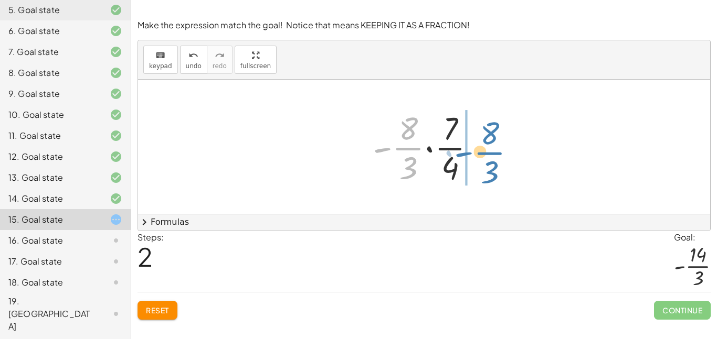
drag, startPoint x: 407, startPoint y: 139, endPoint x: 492, endPoint y: 141, distance: 85.0
click at [492, 141] on div "· - · 8 · 3 ÷ · 4 · 7 · - · 8 · 3 · - · 8 · 3 · 4 · 7 ·" at bounding box center [424, 147] width 572 height 134
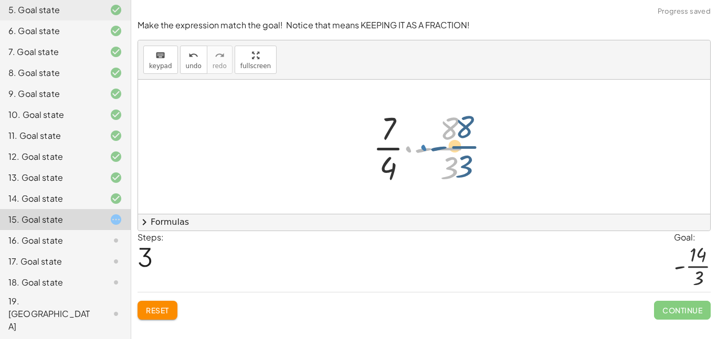
drag, startPoint x: 409, startPoint y: 150, endPoint x: 425, endPoint y: 147, distance: 15.9
click at [425, 147] on div at bounding box center [428, 147] width 122 height 81
click at [422, 150] on div at bounding box center [428, 147] width 122 height 81
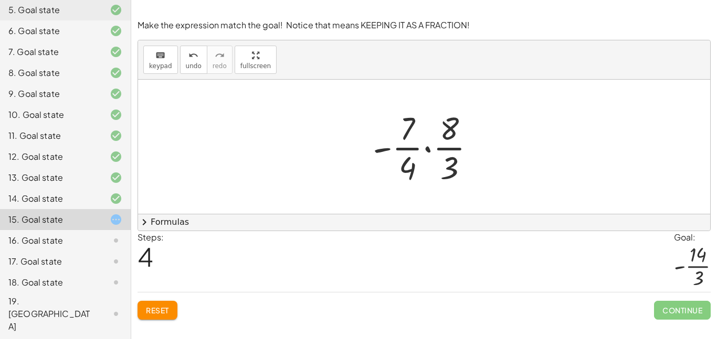
click at [429, 150] on div at bounding box center [428, 147] width 122 height 81
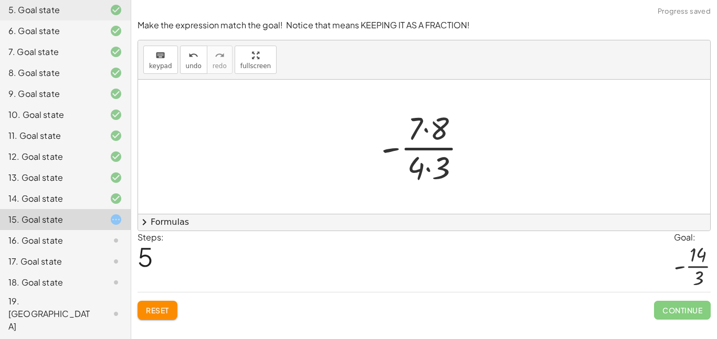
click at [426, 167] on div at bounding box center [428, 147] width 104 height 81
click at [425, 131] on div at bounding box center [428, 147] width 103 height 81
click at [430, 150] on div at bounding box center [428, 147] width 96 height 81
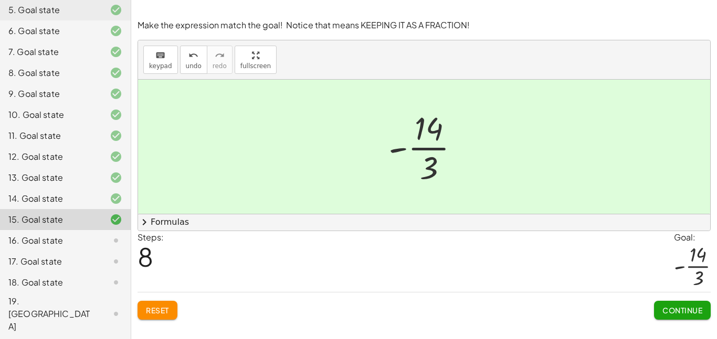
click at [683, 319] on button "Continue" at bounding box center [682, 310] width 57 height 19
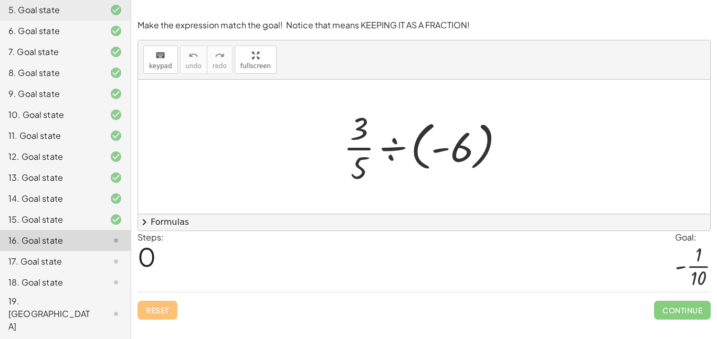
click at [390, 148] on div at bounding box center [428, 147] width 181 height 81
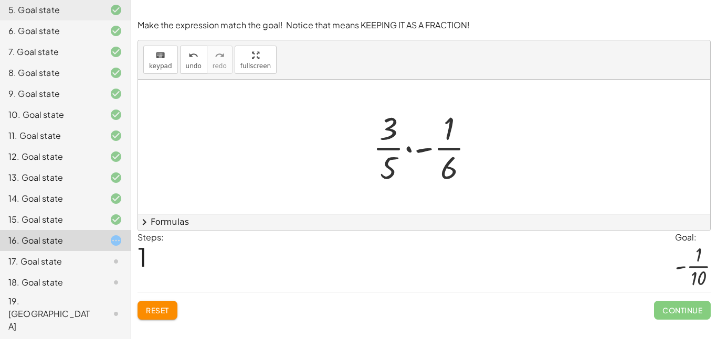
click at [421, 150] on div at bounding box center [427, 147] width 121 height 81
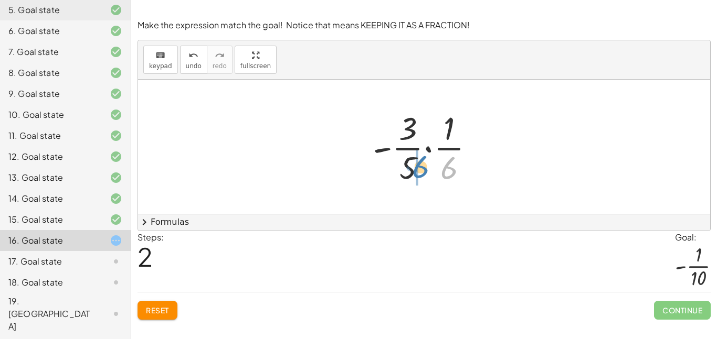
drag, startPoint x: 444, startPoint y: 166, endPoint x: 409, endPoint y: 165, distance: 34.6
click at [409, 165] on div at bounding box center [427, 147] width 121 height 81
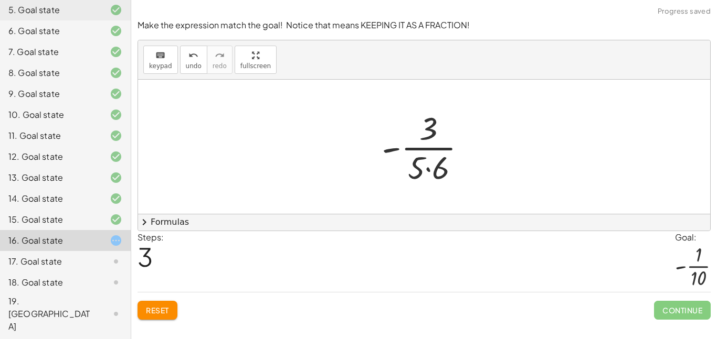
click at [427, 169] on div at bounding box center [428, 147] width 104 height 81
click at [428, 146] on div at bounding box center [427, 147] width 95 height 81
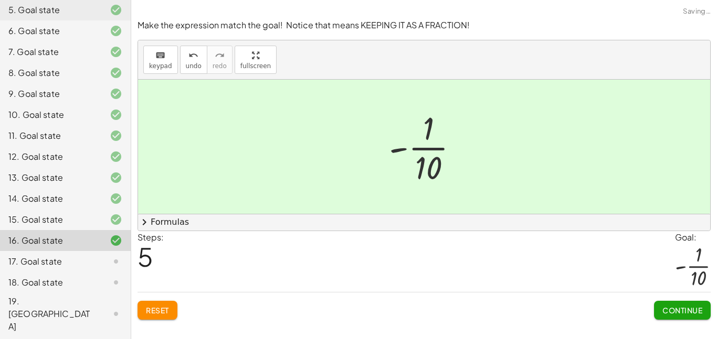
click at [691, 317] on button "Continue" at bounding box center [682, 310] width 57 height 19
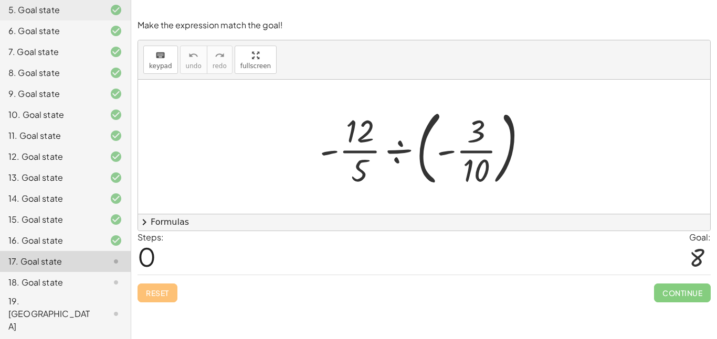
click at [395, 153] on div at bounding box center [427, 146] width 227 height 87
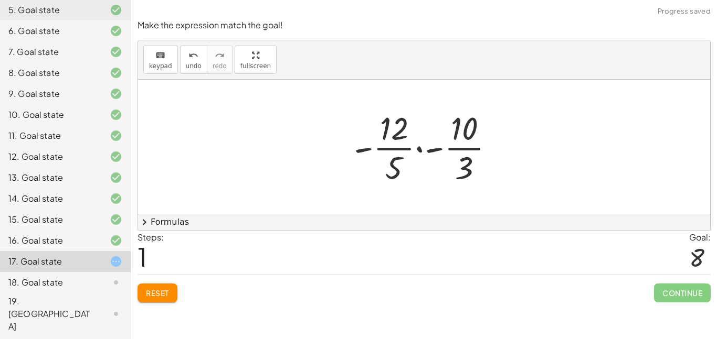
click at [425, 150] on div at bounding box center [428, 147] width 160 height 81
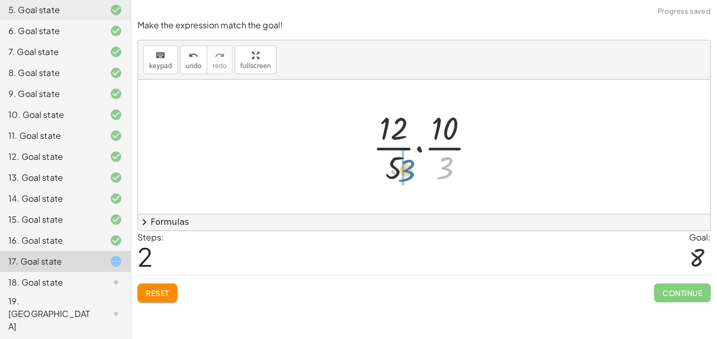
drag, startPoint x: 445, startPoint y: 164, endPoint x: 406, endPoint y: 166, distance: 39.4
click at [406, 166] on div at bounding box center [427, 147] width 121 height 81
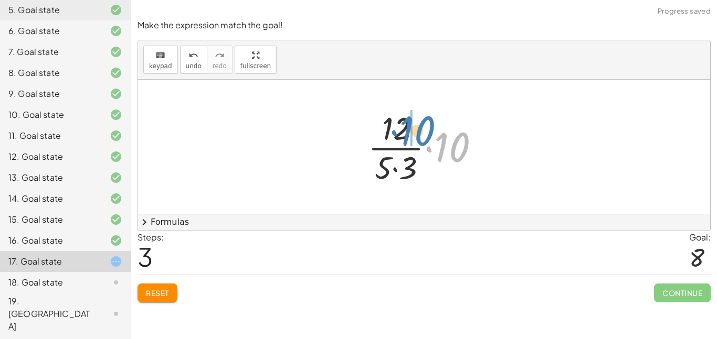
drag, startPoint x: 445, startPoint y: 146, endPoint x: 407, endPoint y: 126, distance: 43.6
click at [407, 126] on div at bounding box center [428, 147] width 130 height 81
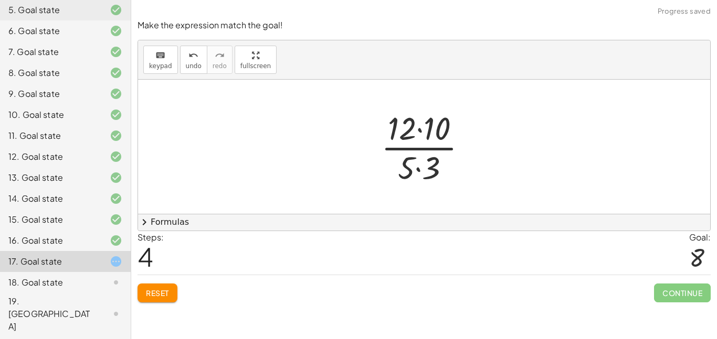
click at [420, 138] on div at bounding box center [428, 147] width 105 height 81
click at [419, 164] on div at bounding box center [428, 147] width 87 height 81
click at [425, 150] on div at bounding box center [428, 147] width 87 height 81
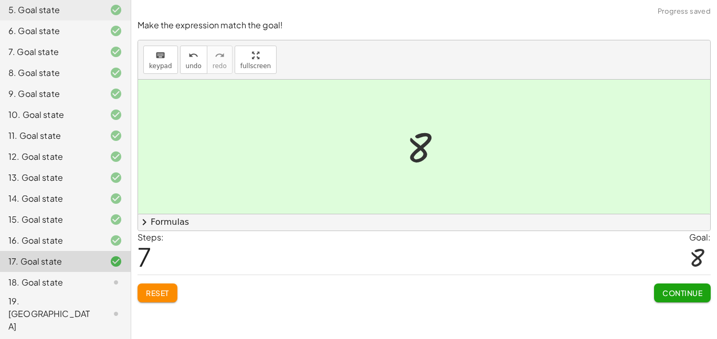
click at [676, 291] on span "Continue" at bounding box center [682, 293] width 40 height 9
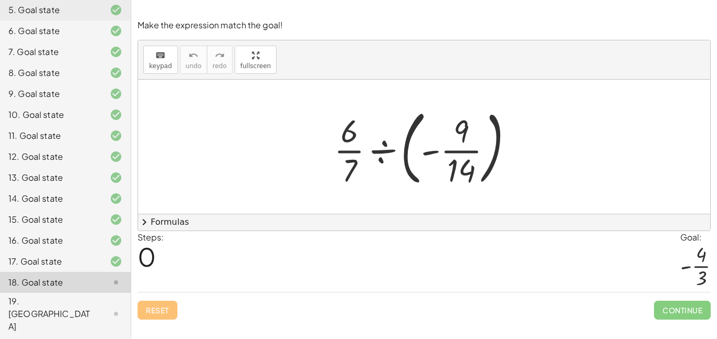
click at [377, 146] on div at bounding box center [427, 146] width 198 height 87
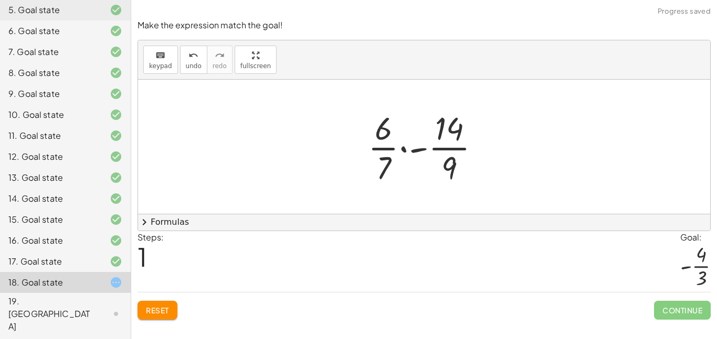
click at [411, 151] on div at bounding box center [428, 147] width 131 height 81
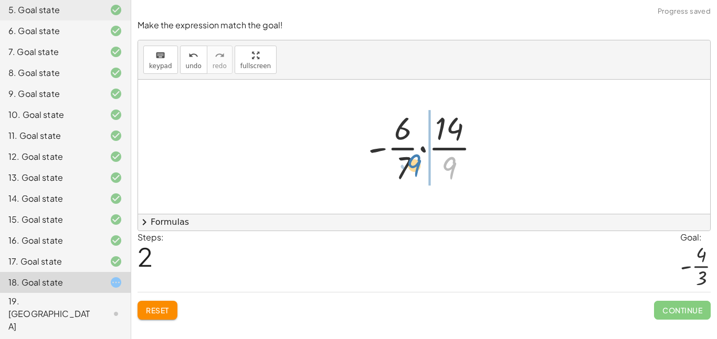
drag, startPoint x: 444, startPoint y: 162, endPoint x: 413, endPoint y: 160, distance: 30.5
click at [413, 160] on div at bounding box center [428, 147] width 131 height 81
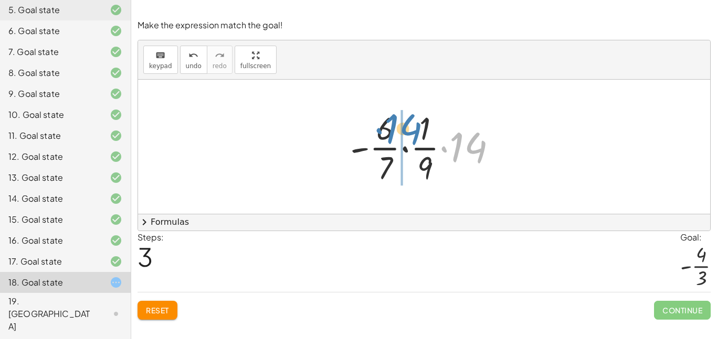
drag, startPoint x: 460, startPoint y: 148, endPoint x: 392, endPoint y: 128, distance: 70.6
click at [392, 128] on div at bounding box center [428, 147] width 166 height 81
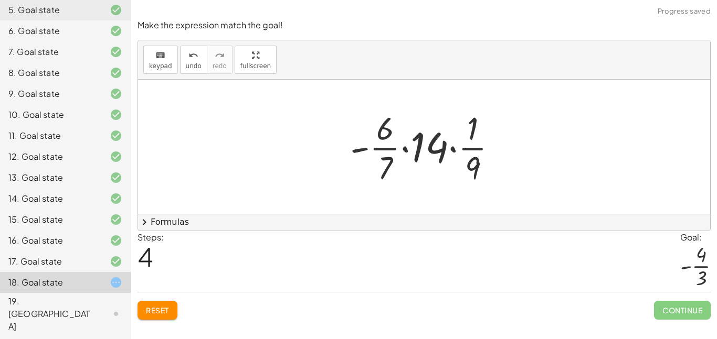
click at [406, 148] on div at bounding box center [428, 147] width 166 height 81
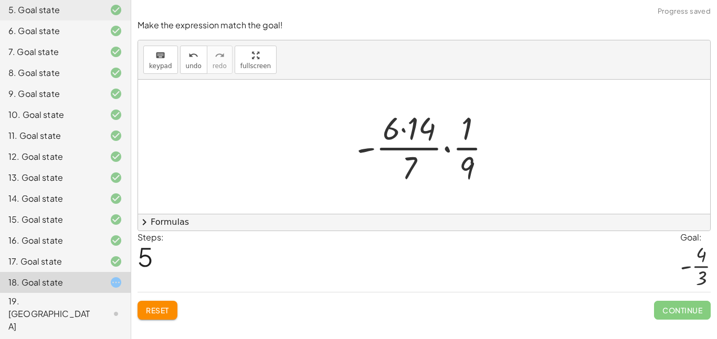
click at [405, 130] on div at bounding box center [428, 147] width 154 height 81
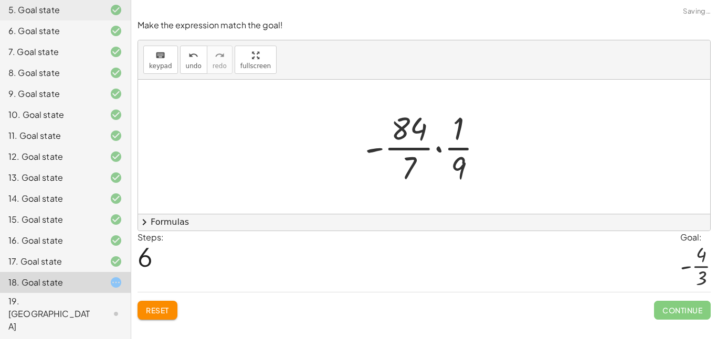
click at [439, 148] on div at bounding box center [427, 147] width 137 height 81
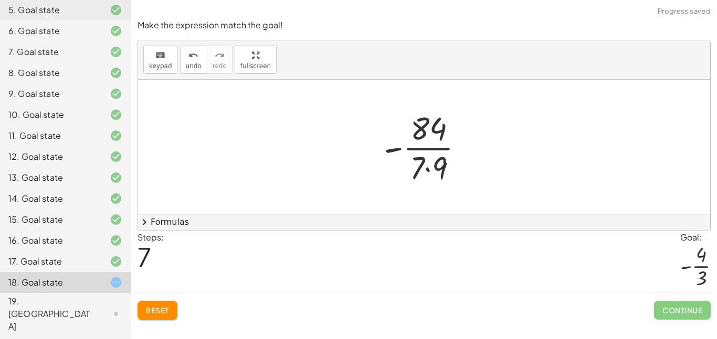
click at [429, 166] on div at bounding box center [427, 147] width 99 height 81
click at [433, 150] on div at bounding box center [428, 147] width 98 height 81
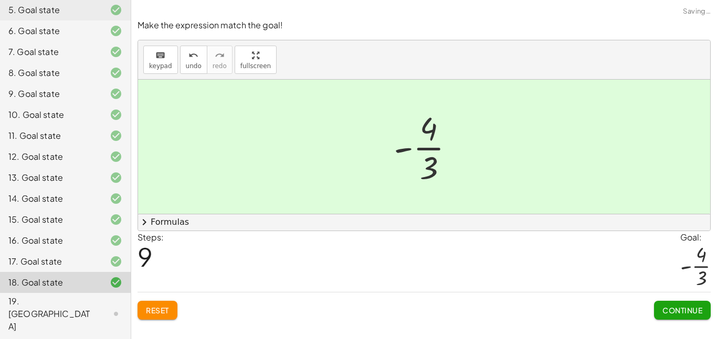
click at [660, 306] on button "Continue" at bounding box center [682, 310] width 57 height 19
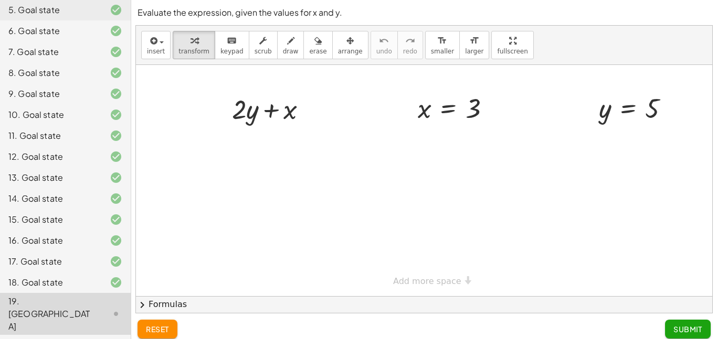
scroll to position [8, 0]
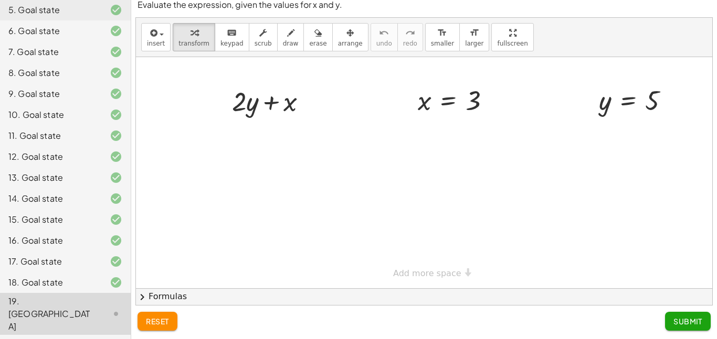
click at [668, 321] on button "Submit" at bounding box center [688, 321] width 46 height 19
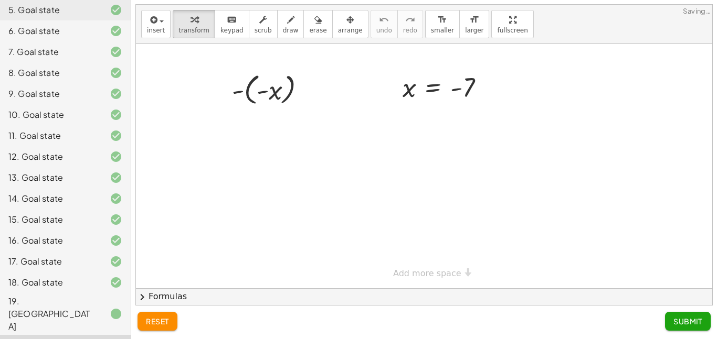
scroll to position [0, 0]
click at [112, 308] on icon at bounding box center [116, 314] width 13 height 13
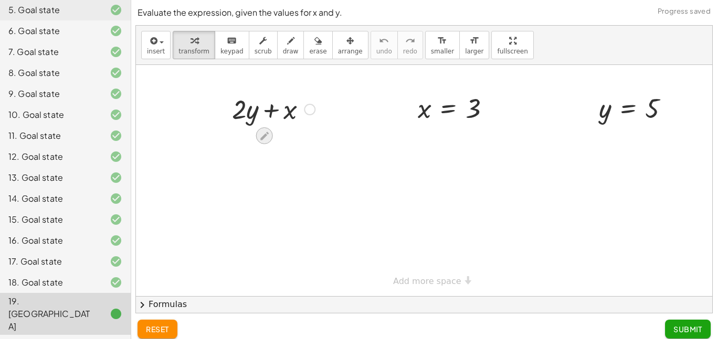
click at [261, 133] on icon at bounding box center [264, 136] width 11 height 11
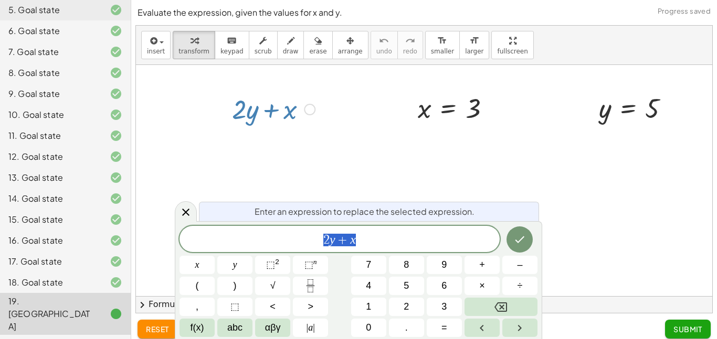
scroll to position [1, 0]
click at [179, 125] on div at bounding box center [424, 180] width 576 height 231
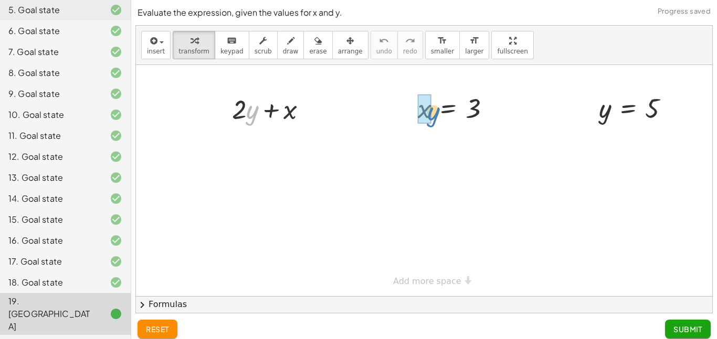
drag, startPoint x: 249, startPoint y: 111, endPoint x: 426, endPoint y: 112, distance: 176.8
click at [678, 322] on button "Submit" at bounding box center [688, 329] width 46 height 19
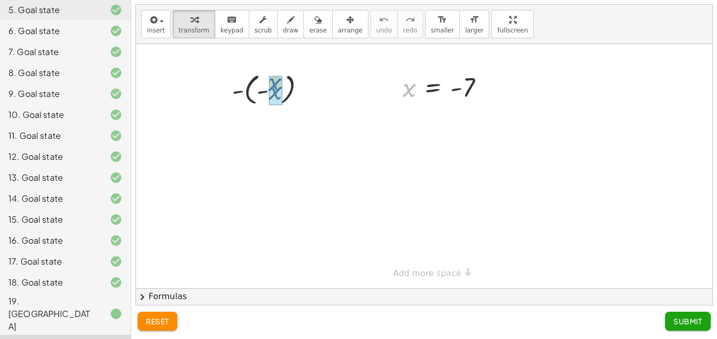
drag, startPoint x: 410, startPoint y: 87, endPoint x: 275, endPoint y: 82, distance: 134.9
drag, startPoint x: 272, startPoint y: 125, endPoint x: 472, endPoint y: 82, distance: 205.1
click at [472, 82] on div "- ( - x ) - 7 - 7 x = - 7" at bounding box center [424, 166] width 576 height 245
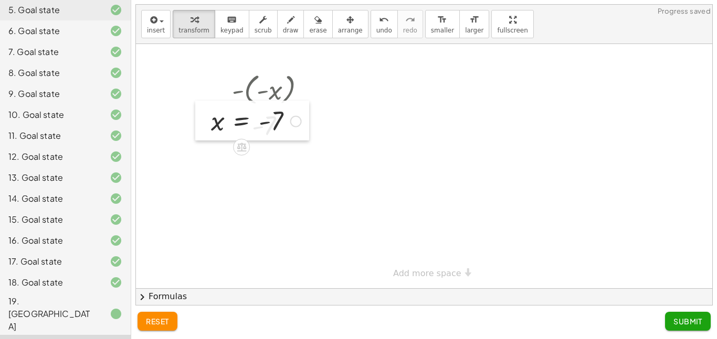
drag, startPoint x: 401, startPoint y: 94, endPoint x: 209, endPoint y: 127, distance: 195.4
click at [209, 127] on div at bounding box center [203, 121] width 16 height 40
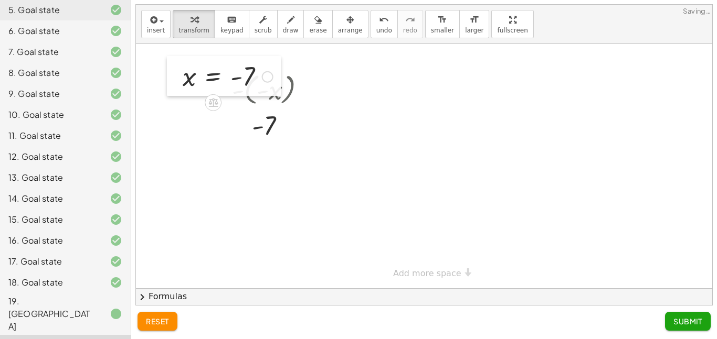
drag, startPoint x: 209, startPoint y: 127, endPoint x: 182, endPoint y: 83, distance: 51.8
click at [182, 83] on div at bounding box center [175, 76] width 16 height 40
click at [676, 320] on span "Submit" at bounding box center [687, 321] width 29 height 9
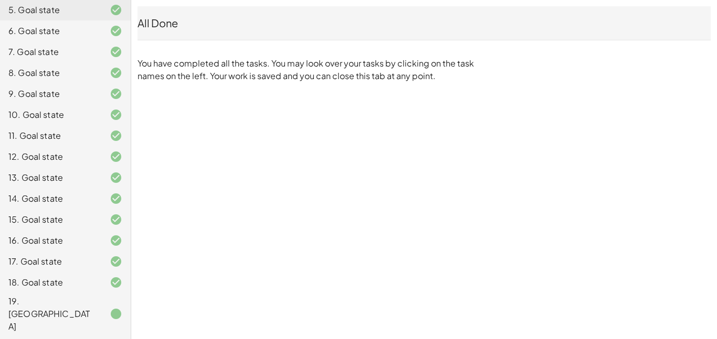
scroll to position [0, 0]
